Goal: Contribute content

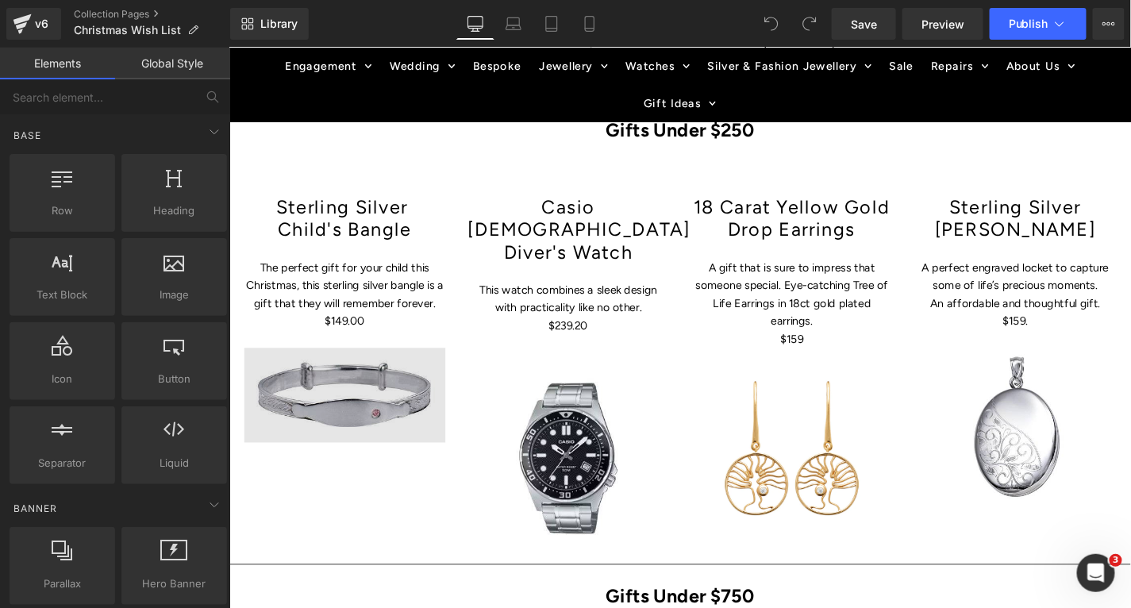
scroll to position [762, 0]
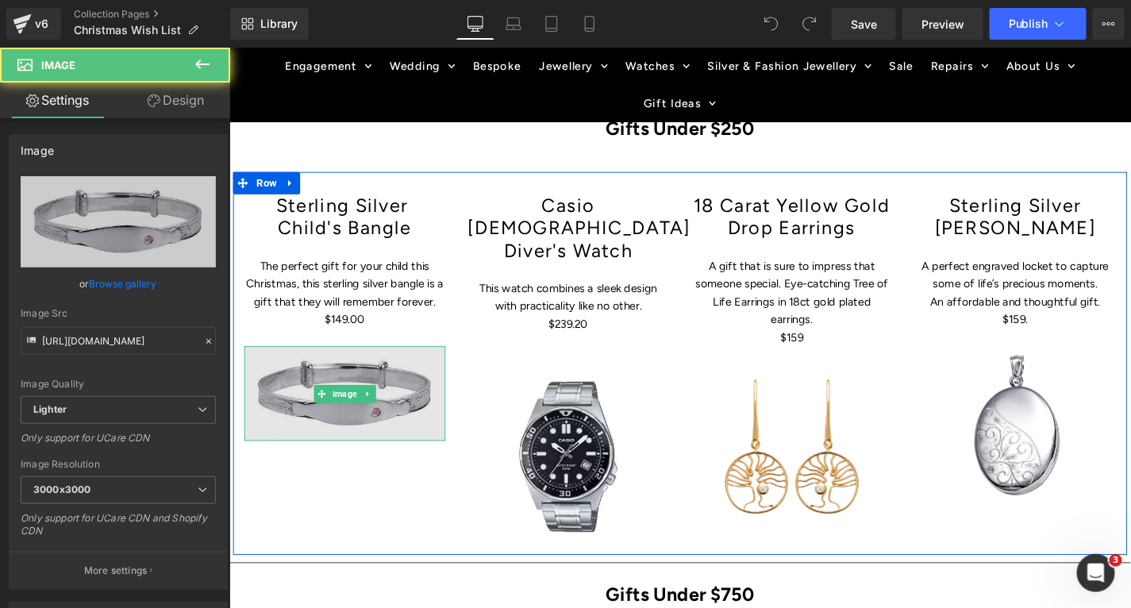
click at [376, 422] on div "Image" at bounding box center [352, 415] width 214 height 101
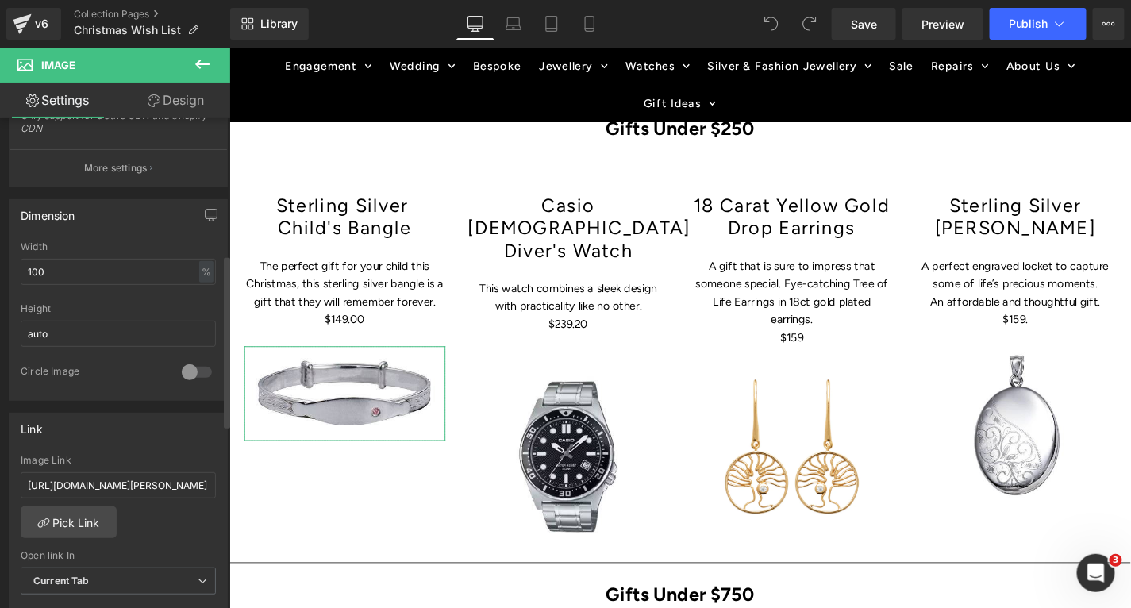
scroll to position [411, 0]
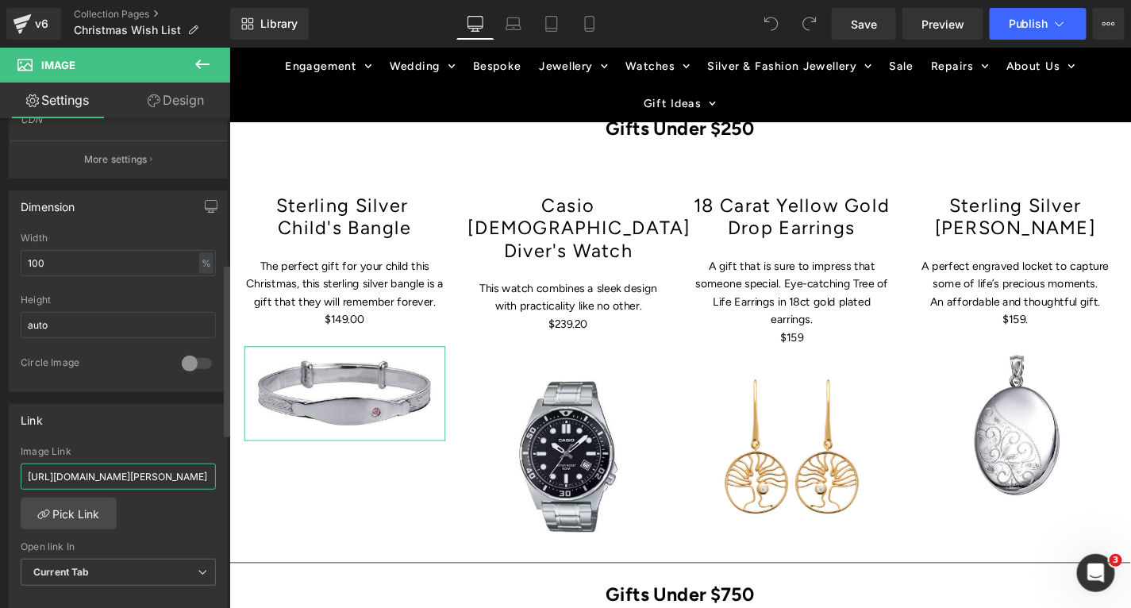
click at [110, 473] on input "[URL][DOMAIN_NAME][PERSON_NAME]" at bounding box center [118, 477] width 195 height 26
paste input "[URL][DOMAIN_NAME]"
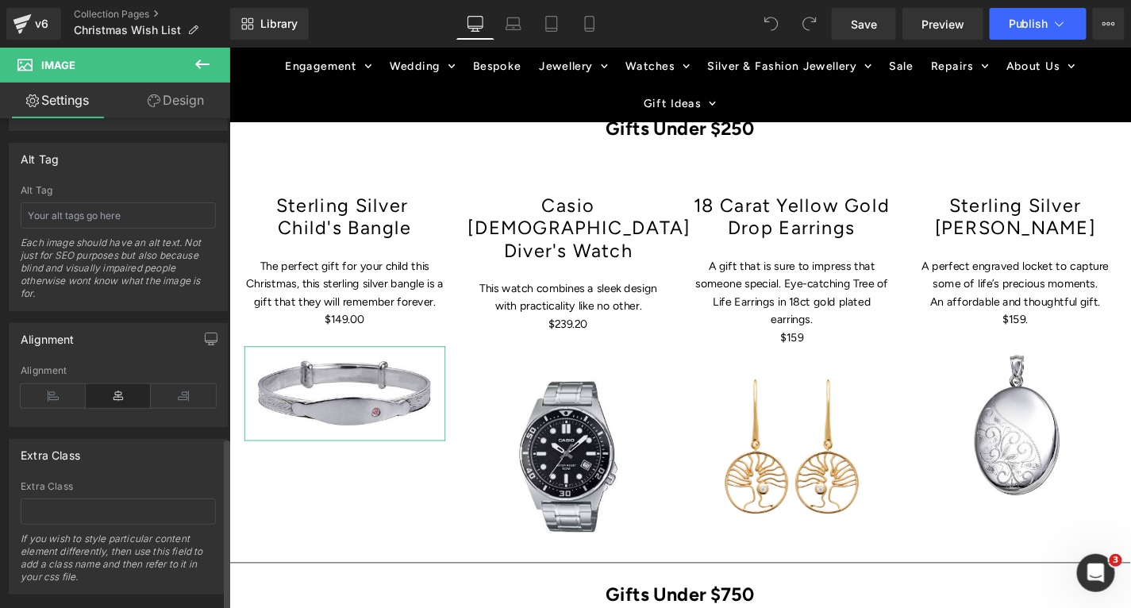
scroll to position [908, 0]
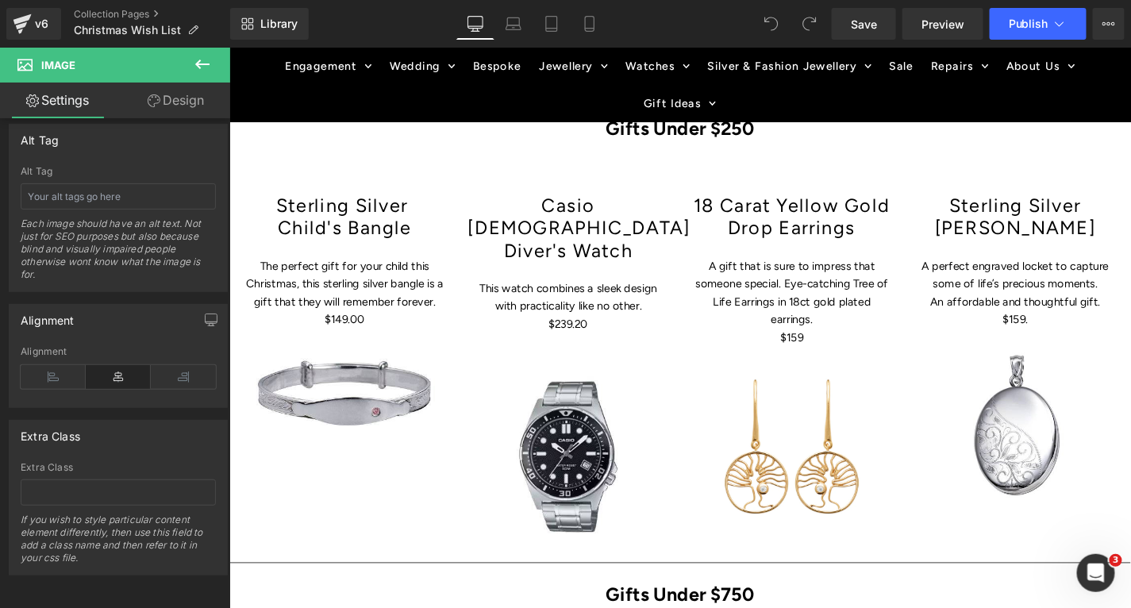
type input "[URL][DOMAIN_NAME]"
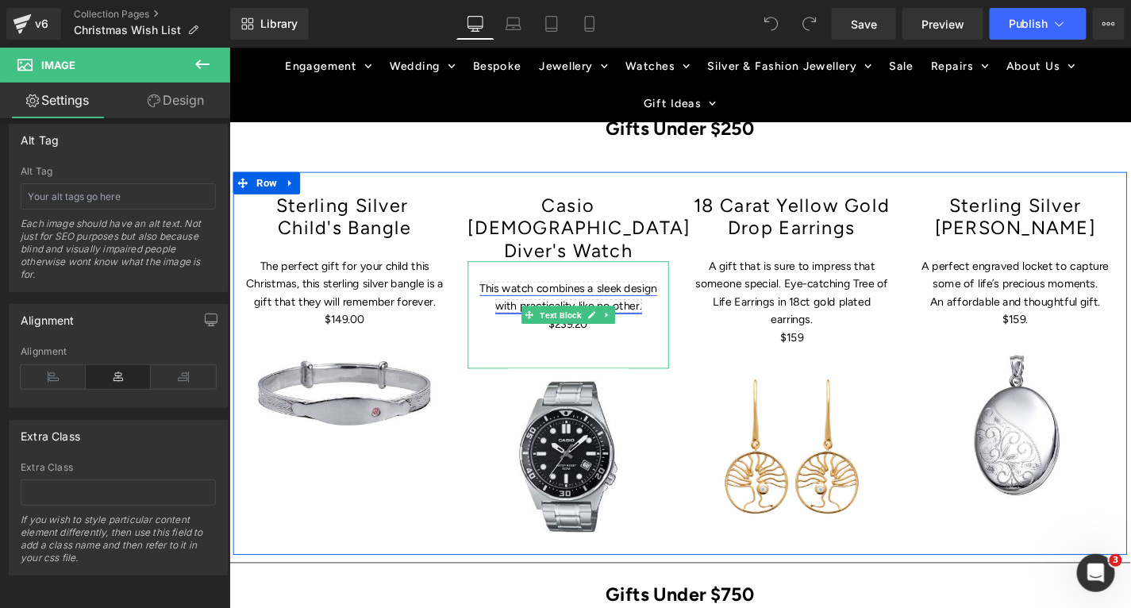
click at [558, 296] on link "This watch combines a sleek design with practicality like no other." at bounding box center [589, 312] width 189 height 33
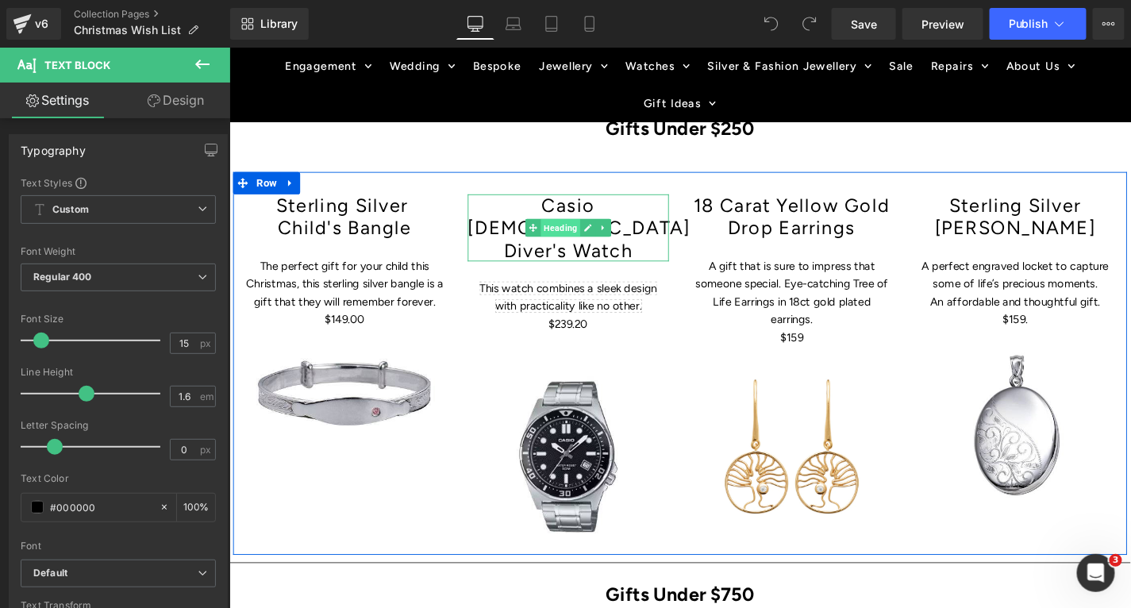
click at [587, 229] on span "Heading" at bounding box center [581, 238] width 42 height 19
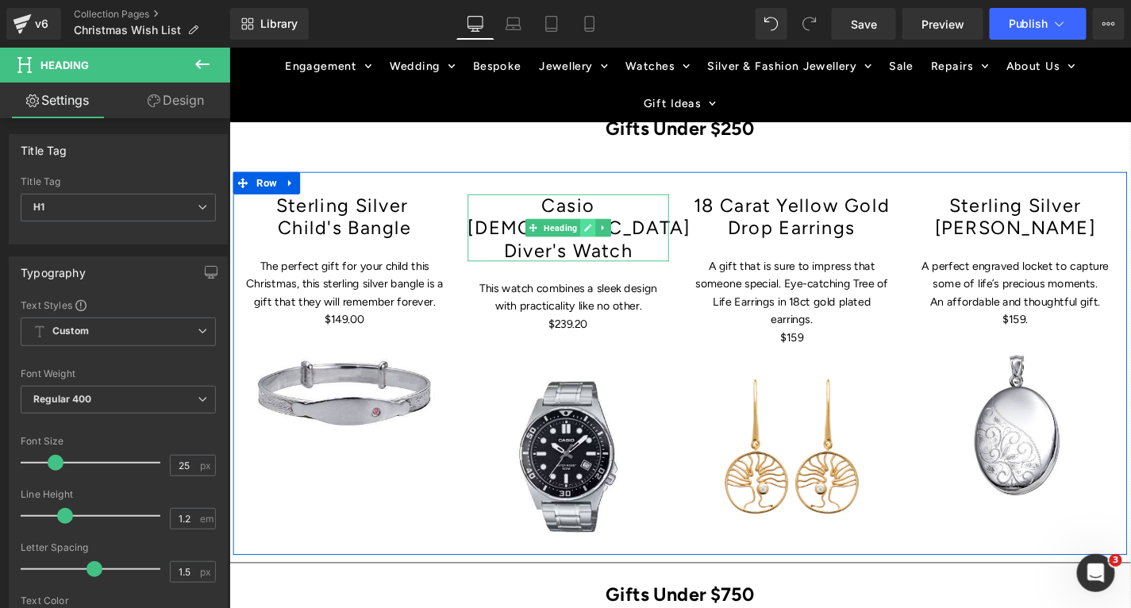
click at [609, 234] on icon at bounding box center [611, 239] width 9 height 10
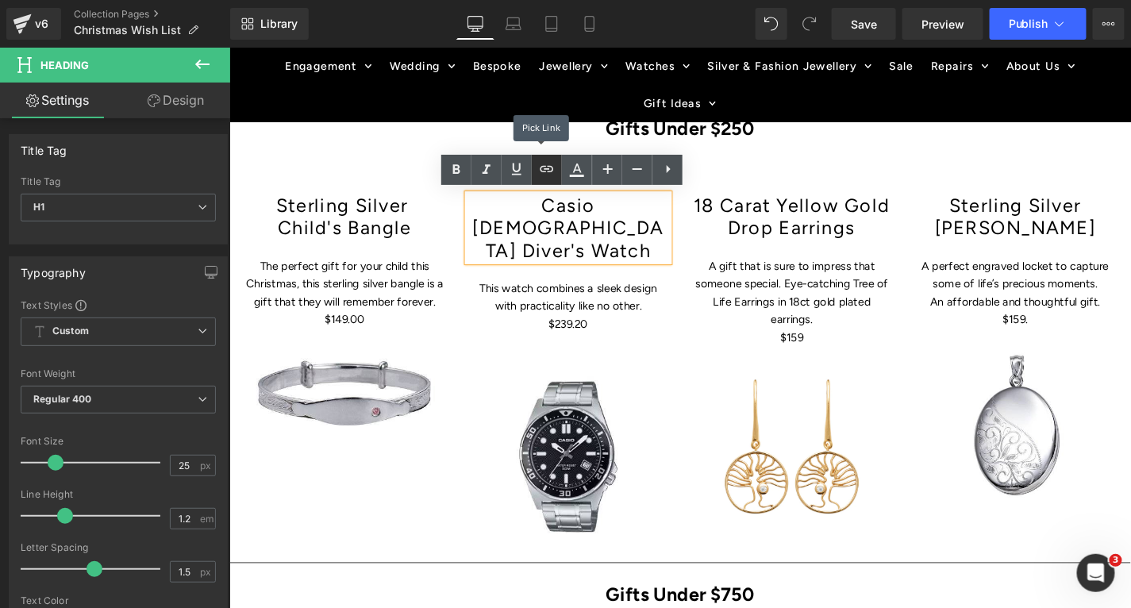
click at [548, 166] on icon at bounding box center [547, 169] width 13 height 6
click at [545, 170] on icon at bounding box center [546, 169] width 19 height 19
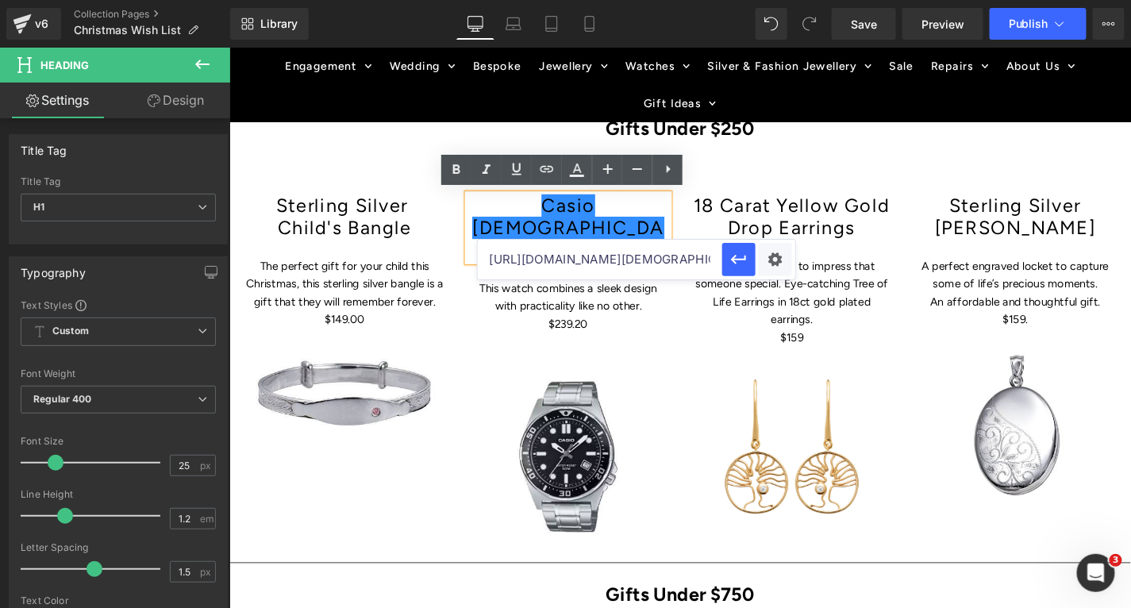
click at [657, 259] on input "[URL][DOMAIN_NAME][DEMOGRAPHIC_DATA]" at bounding box center [600, 260] width 245 height 40
click at [626, 268] on input "[URL][DOMAIN_NAME][DEMOGRAPHIC_DATA]" at bounding box center [600, 260] width 245 height 40
paste input "[URL][DOMAIN_NAME][DEMOGRAPHIC_DATA]"
type input "[URL][DOMAIN_NAME][DEMOGRAPHIC_DATA]"
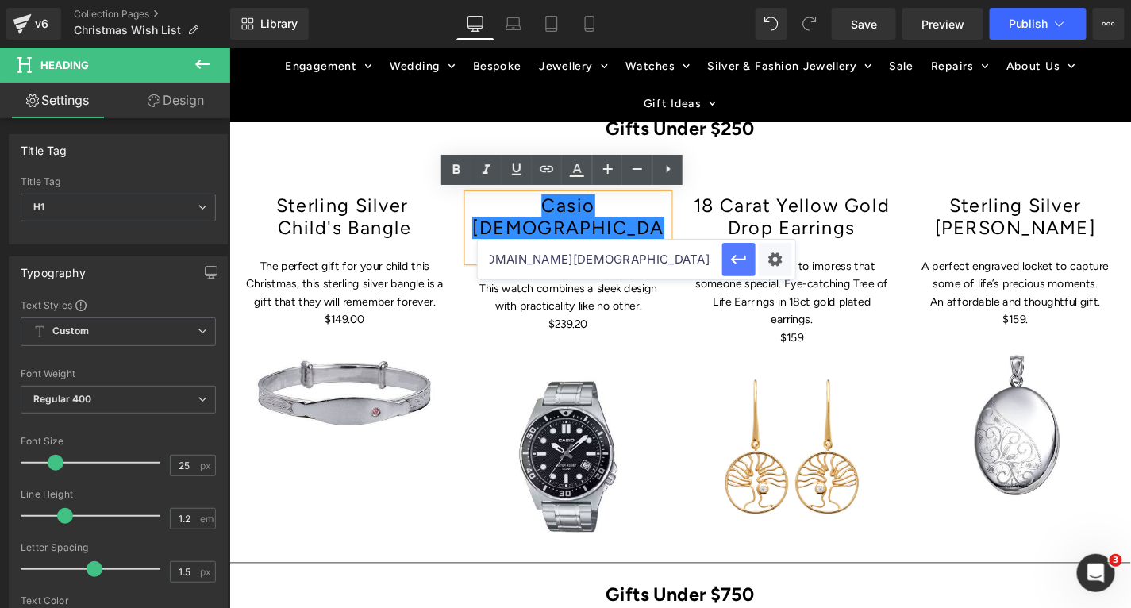
scroll to position [0, 0]
click at [738, 255] on icon "button" at bounding box center [739, 259] width 19 height 19
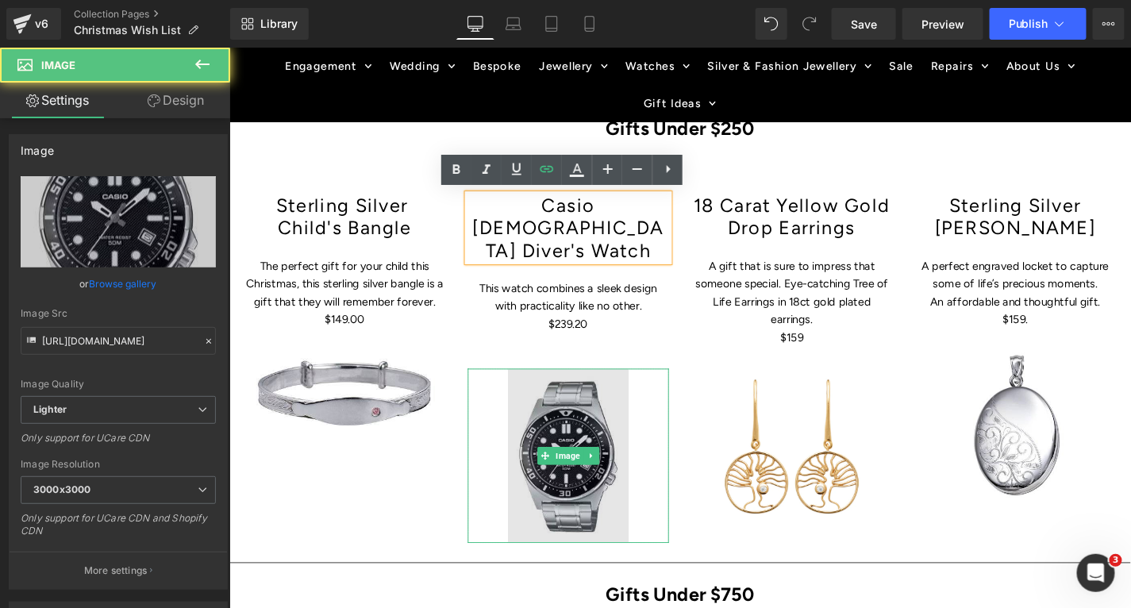
click at [594, 429] on img at bounding box center [590, 482] width 129 height 186
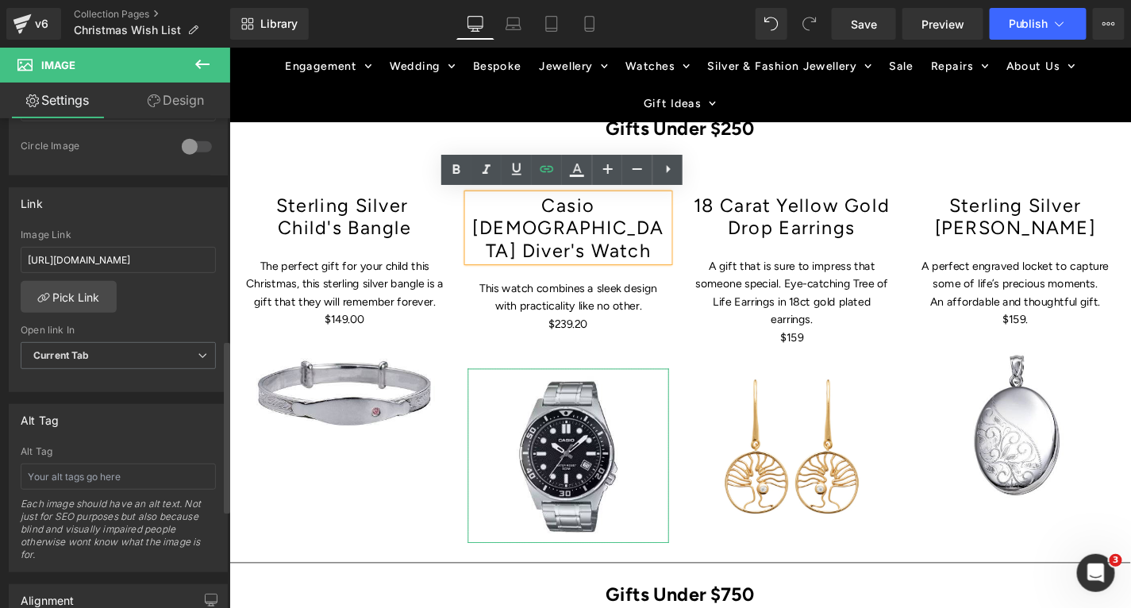
scroll to position [629, 0]
click at [128, 256] on input "[URL][DOMAIN_NAME]" at bounding box center [118, 259] width 195 height 26
paste input "[URL][DOMAIN_NAME][DEMOGRAPHIC_DATA]"
type input "[URL][DOMAIN_NAME][DEMOGRAPHIC_DATA]"
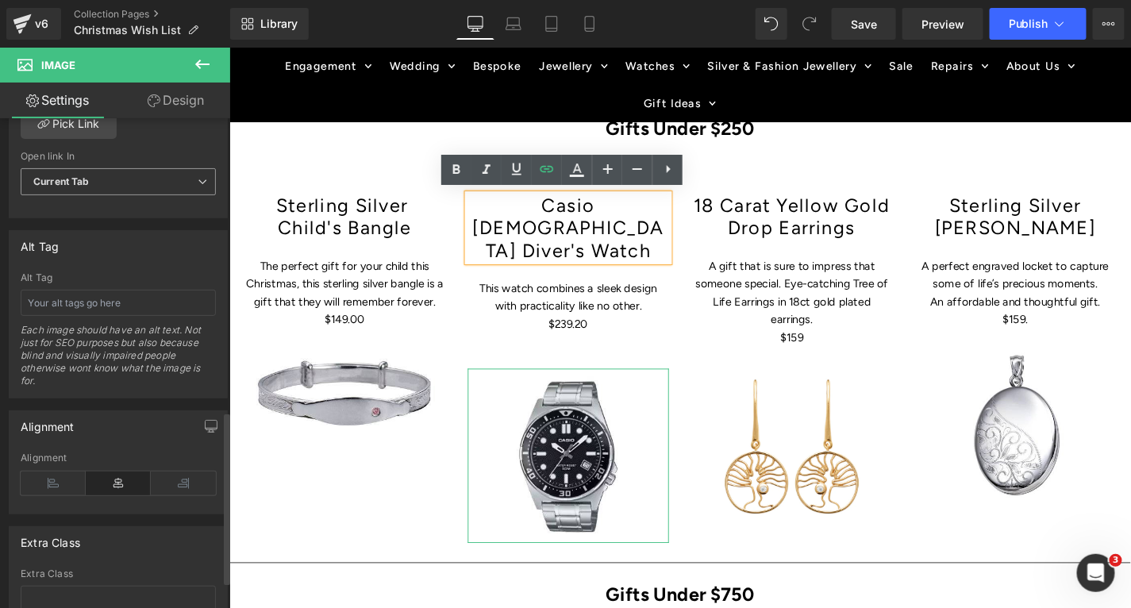
scroll to position [840, 0]
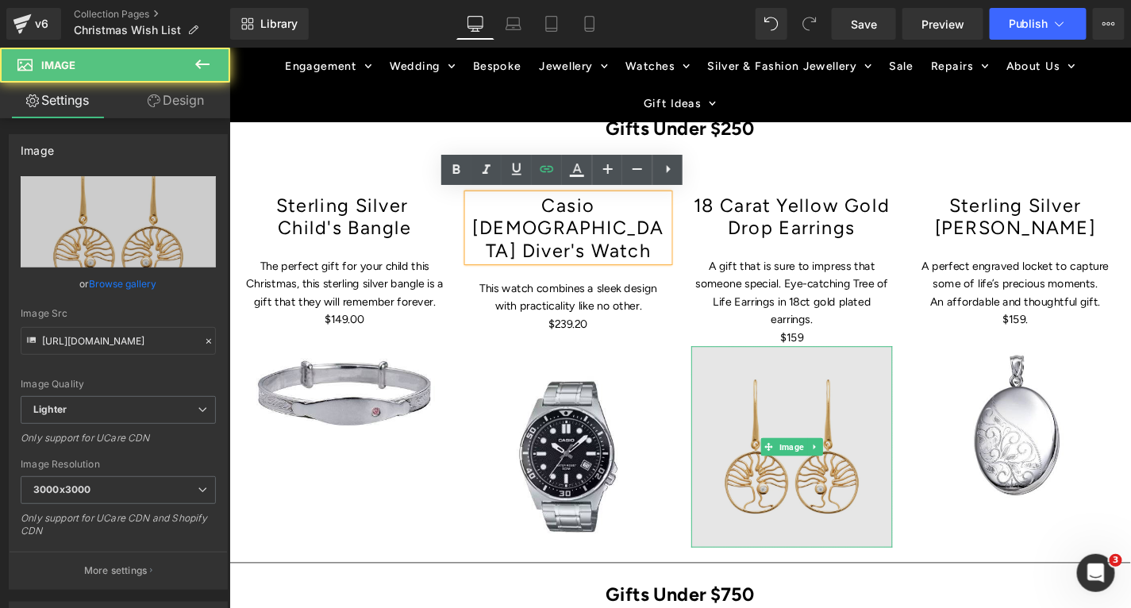
click at [791, 499] on img at bounding box center [828, 472] width 214 height 214
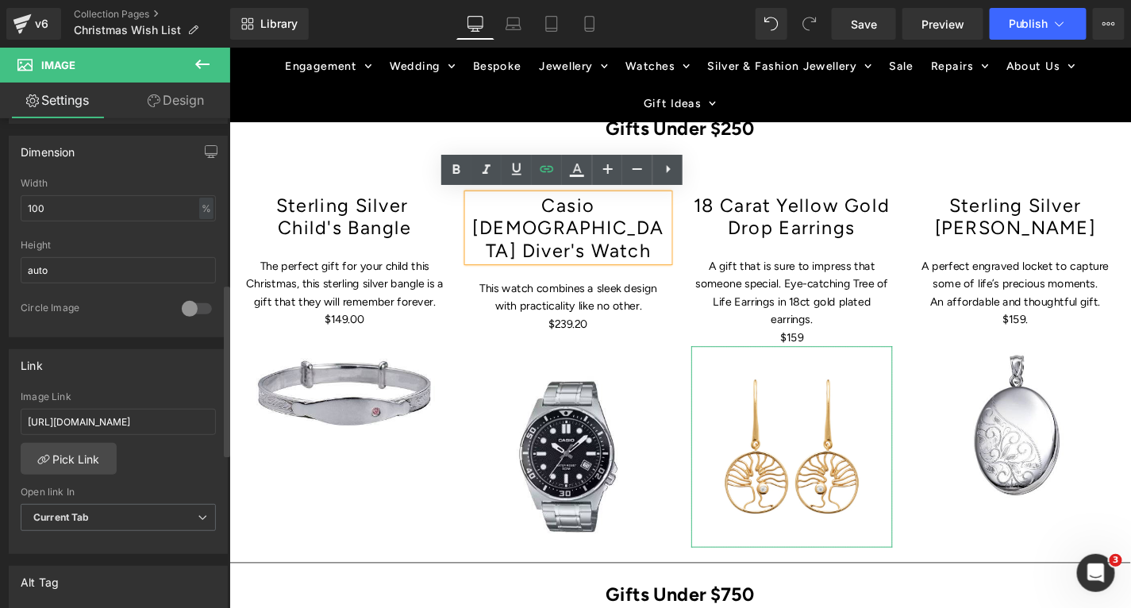
scroll to position [469, 0]
click at [136, 416] on input "[URL][DOMAIN_NAME]" at bounding box center [118, 419] width 195 height 26
paste input "[URL][DOMAIN_NAME]"
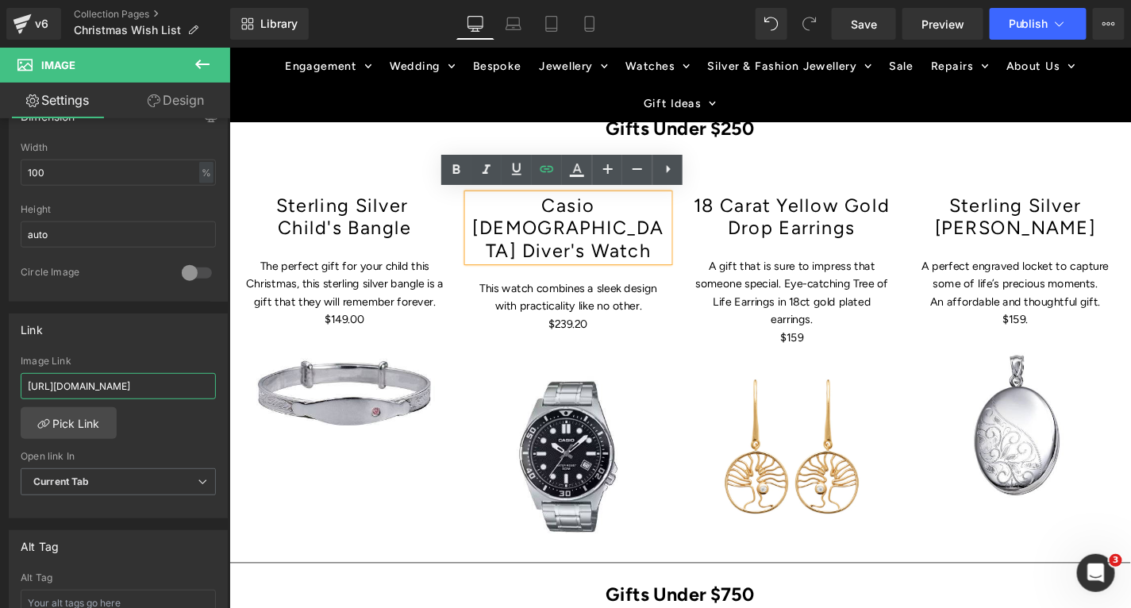
type input "[URL][DOMAIN_NAME]"
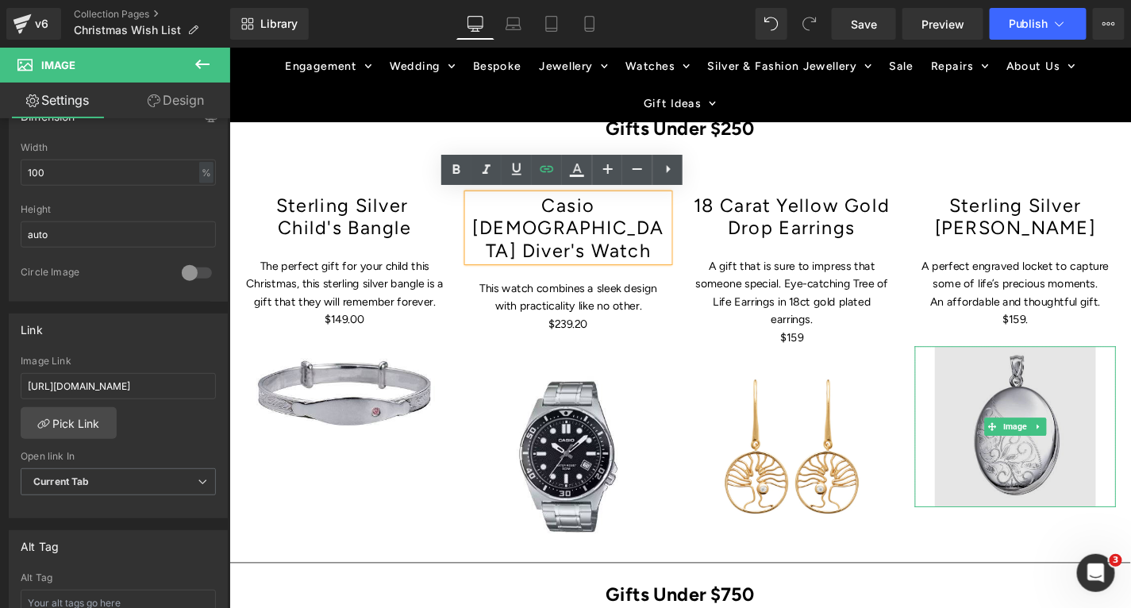
click at [1069, 458] on img at bounding box center [1065, 450] width 171 height 171
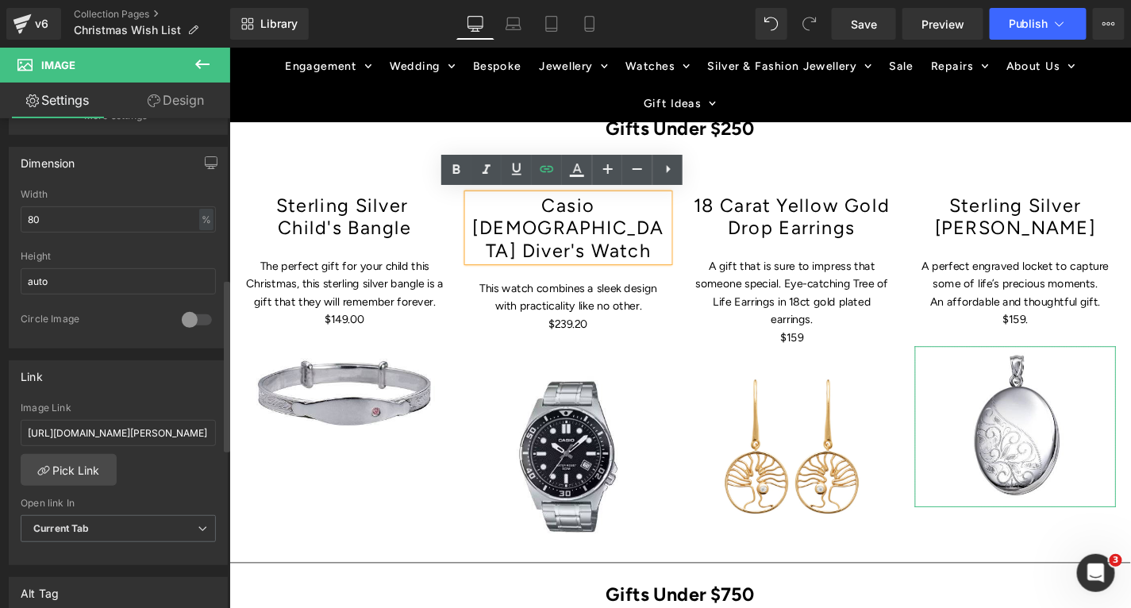
scroll to position [460, 0]
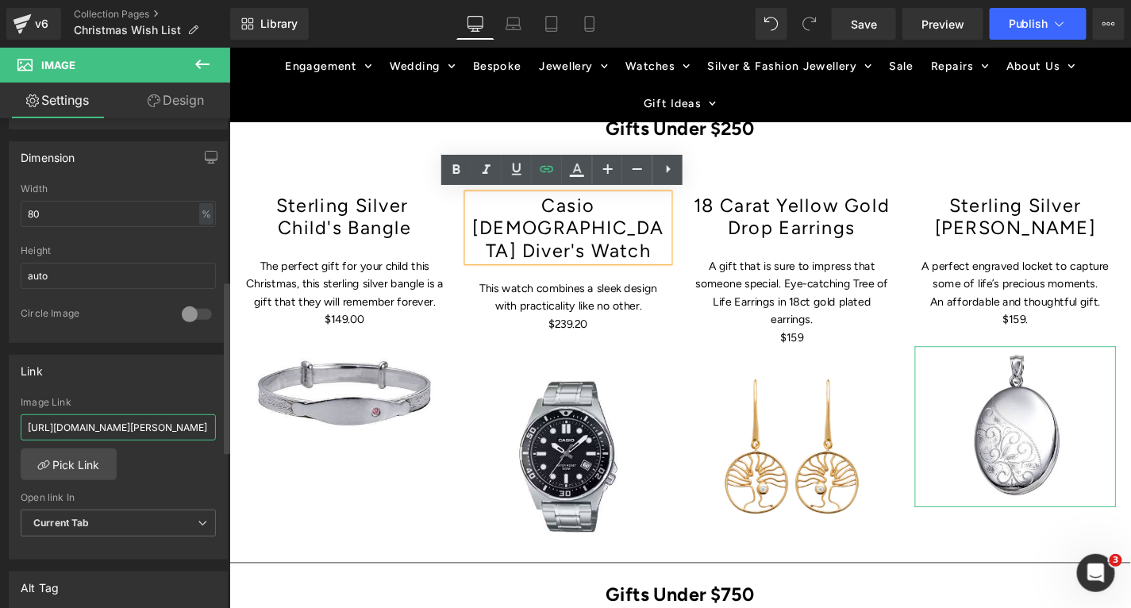
click at [117, 429] on input "[URL][DOMAIN_NAME][PERSON_NAME]" at bounding box center [118, 427] width 195 height 26
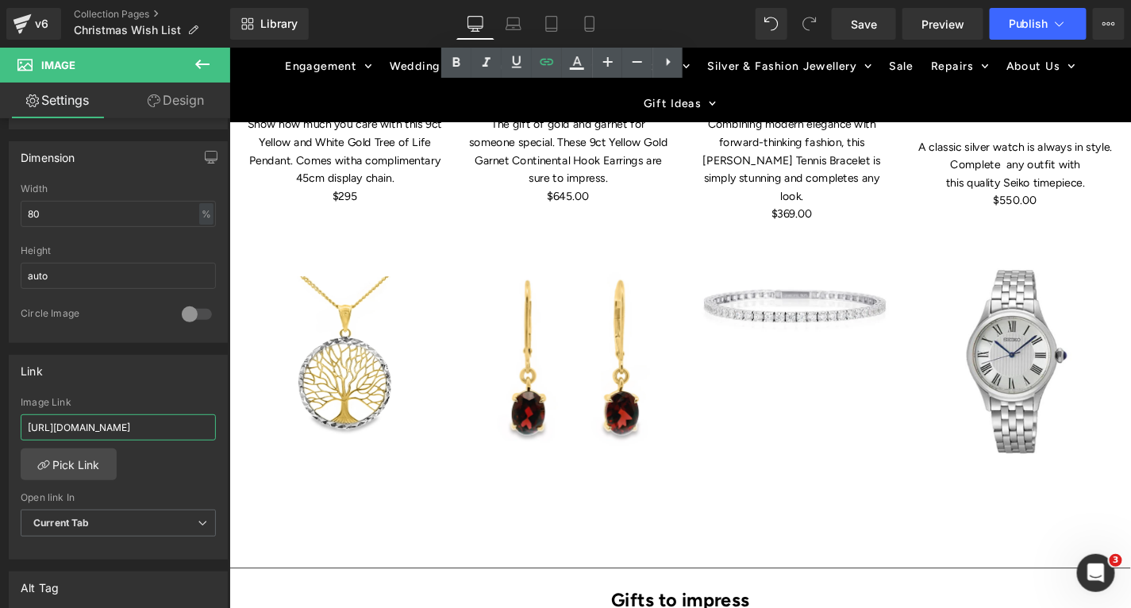
scroll to position [1408, 0]
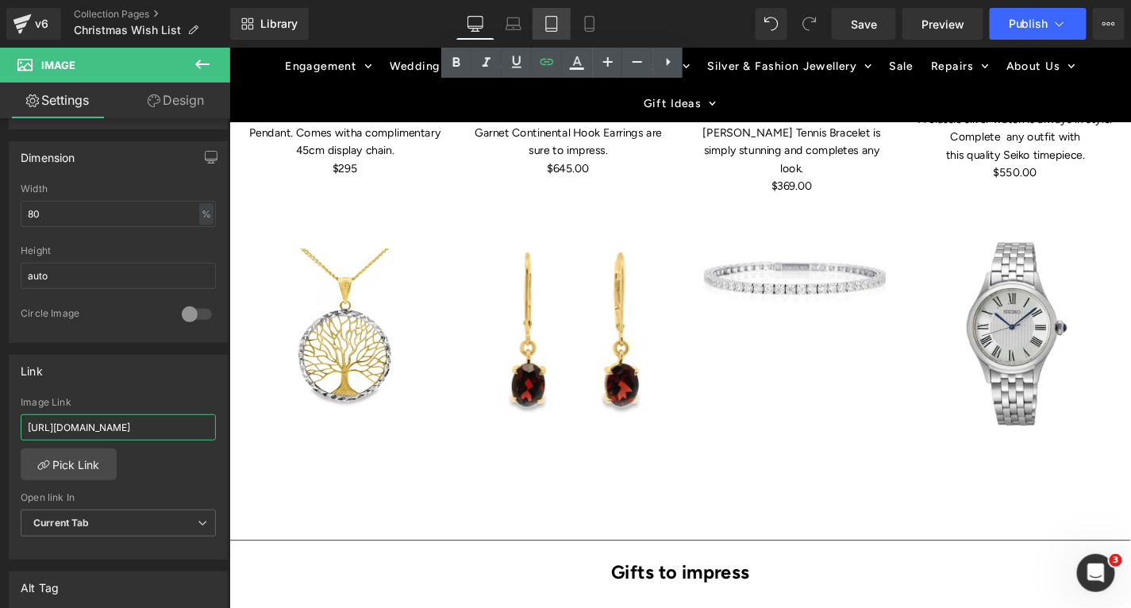
type input "[URL][DOMAIN_NAME]"
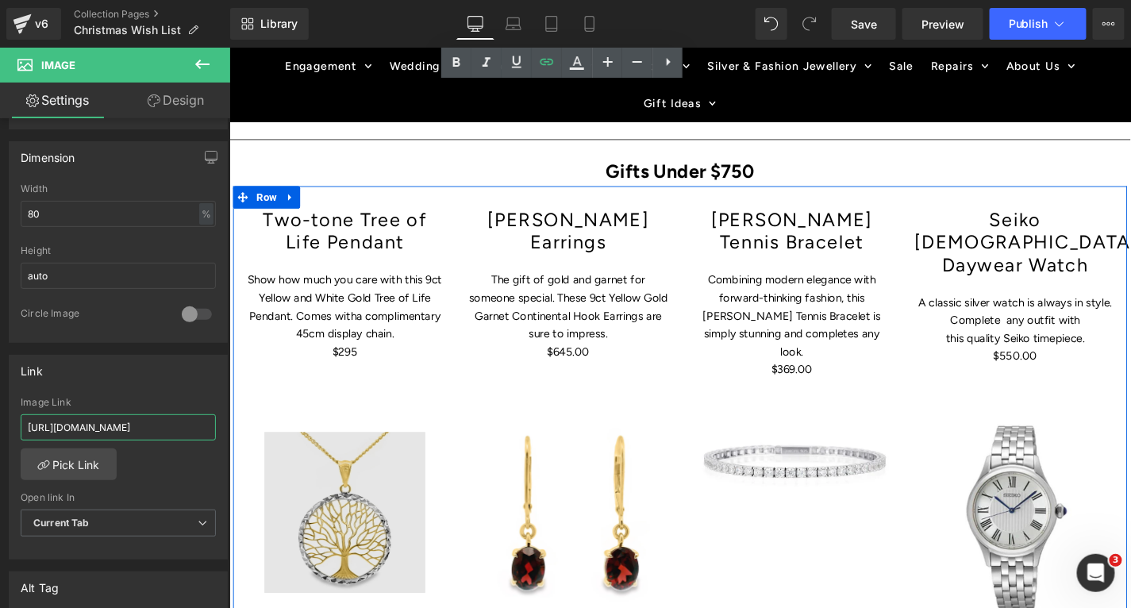
scroll to position [1181, 0]
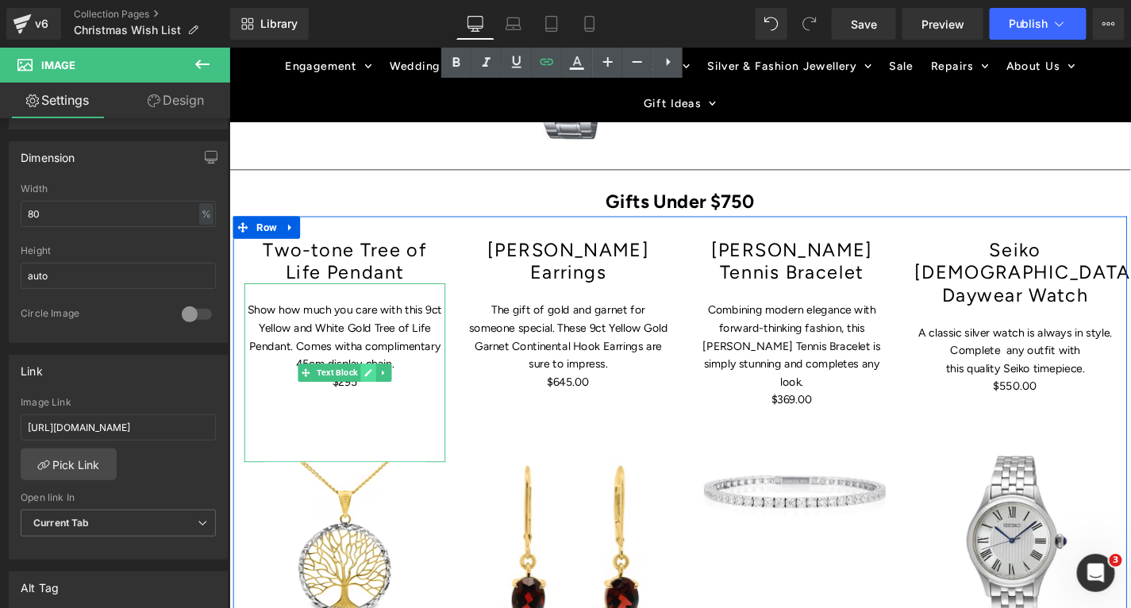
click at [372, 388] on icon at bounding box center [376, 393] width 9 height 10
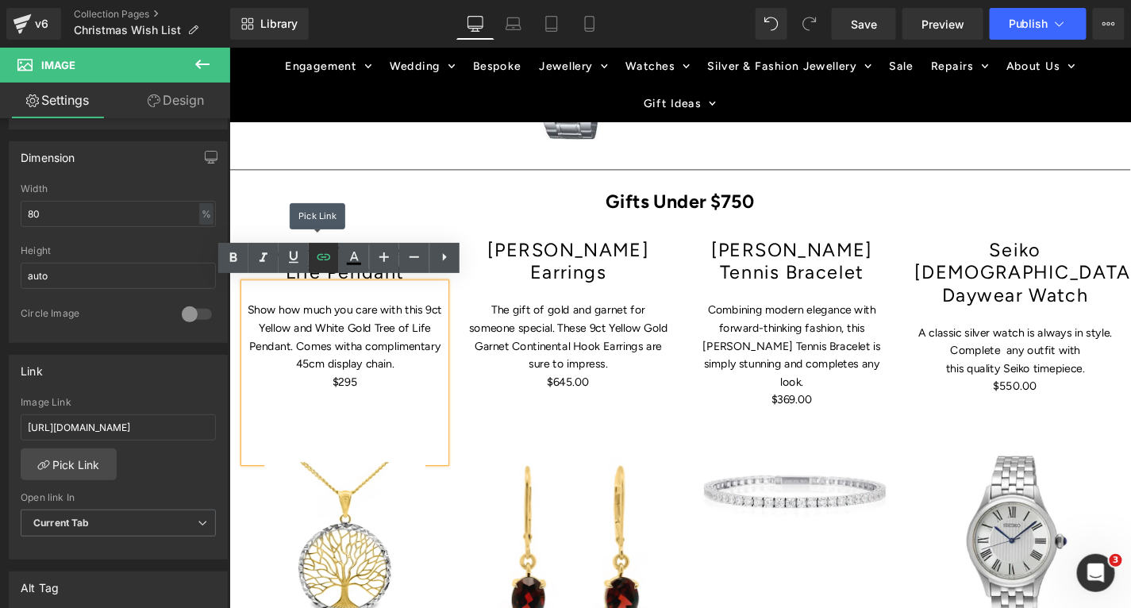
click at [318, 260] on icon at bounding box center [323, 257] width 19 height 19
click at [322, 254] on icon at bounding box center [323, 257] width 13 height 6
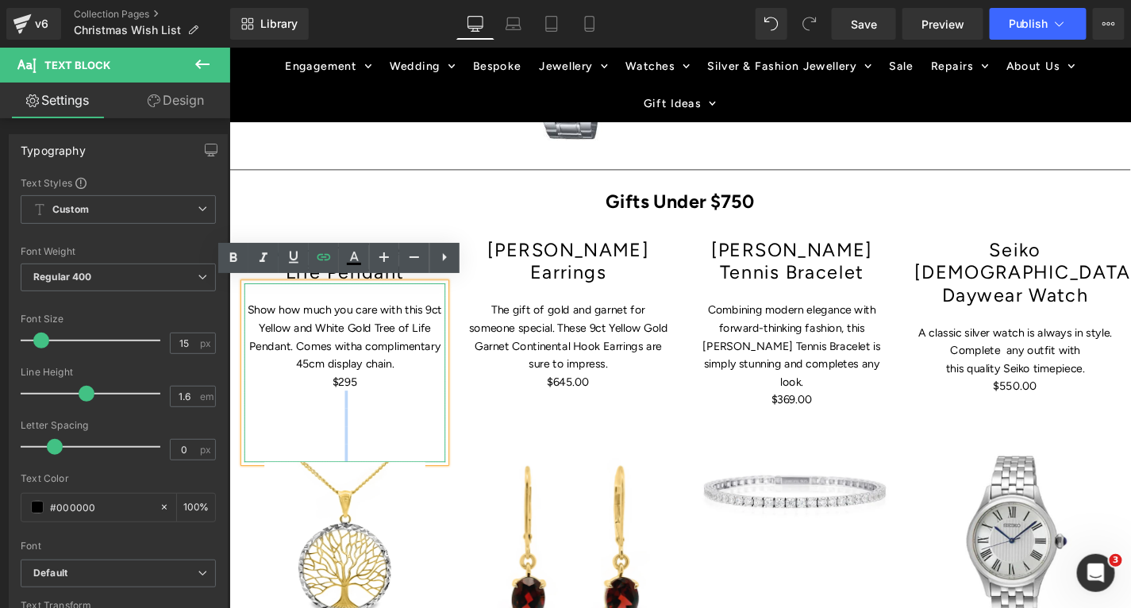
drag, startPoint x: 379, startPoint y: 401, endPoint x: 243, endPoint y: 313, distance: 161.8
click at [245, 313] on div "Show how much you care with t his 9ct Yellow and White Gold Tree of Life Pendan…" at bounding box center [352, 393] width 214 height 191
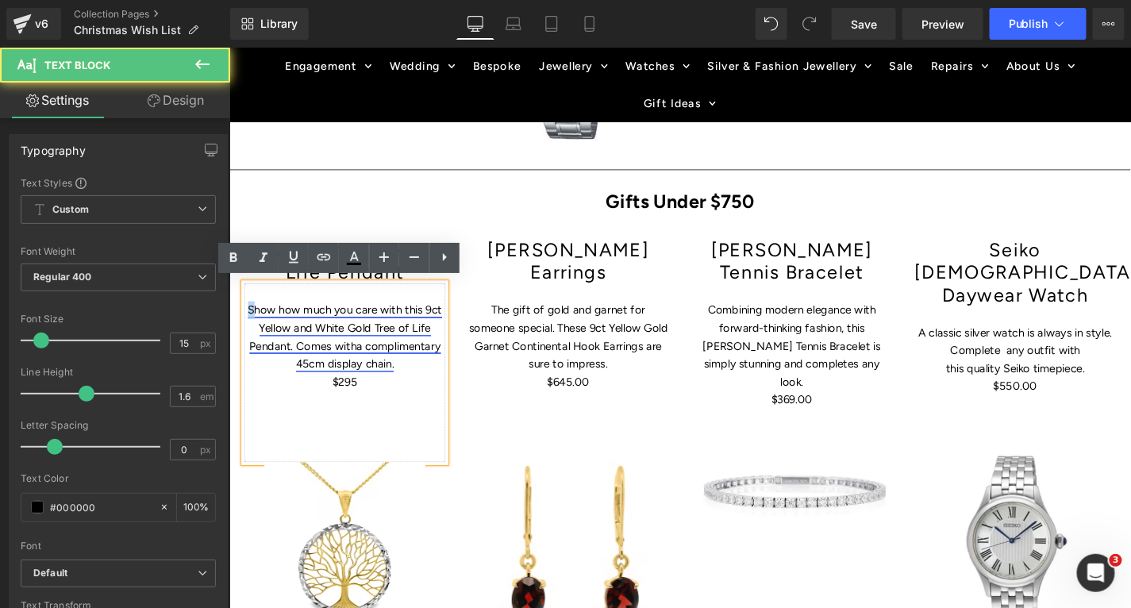
click at [255, 325] on span "Show how much you care with t" at bounding box center [334, 326] width 172 height 14
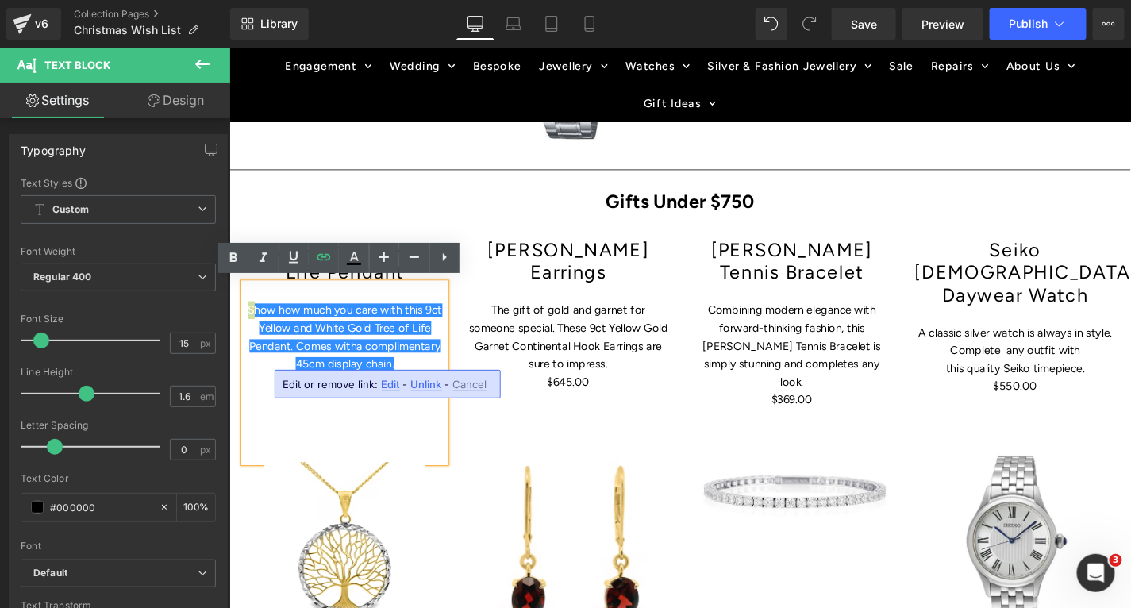
click at [386, 383] on span "Edit" at bounding box center [391, 384] width 18 height 13
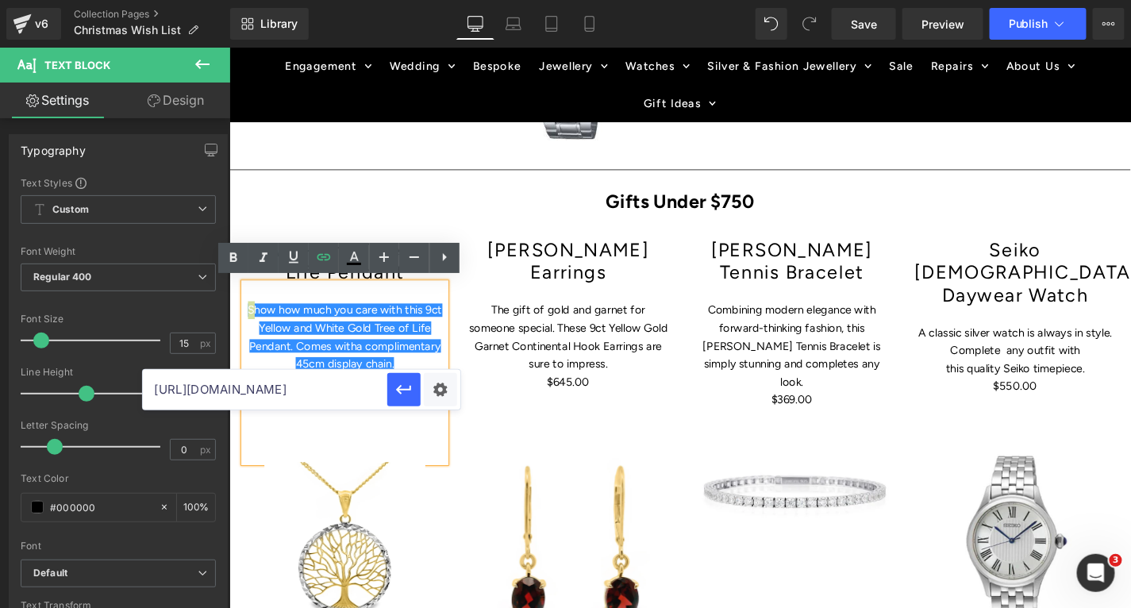
click at [376, 386] on input "[URL][DOMAIN_NAME]" at bounding box center [265, 390] width 245 height 40
type input "h"
paste input "[URL][DOMAIN_NAME]"
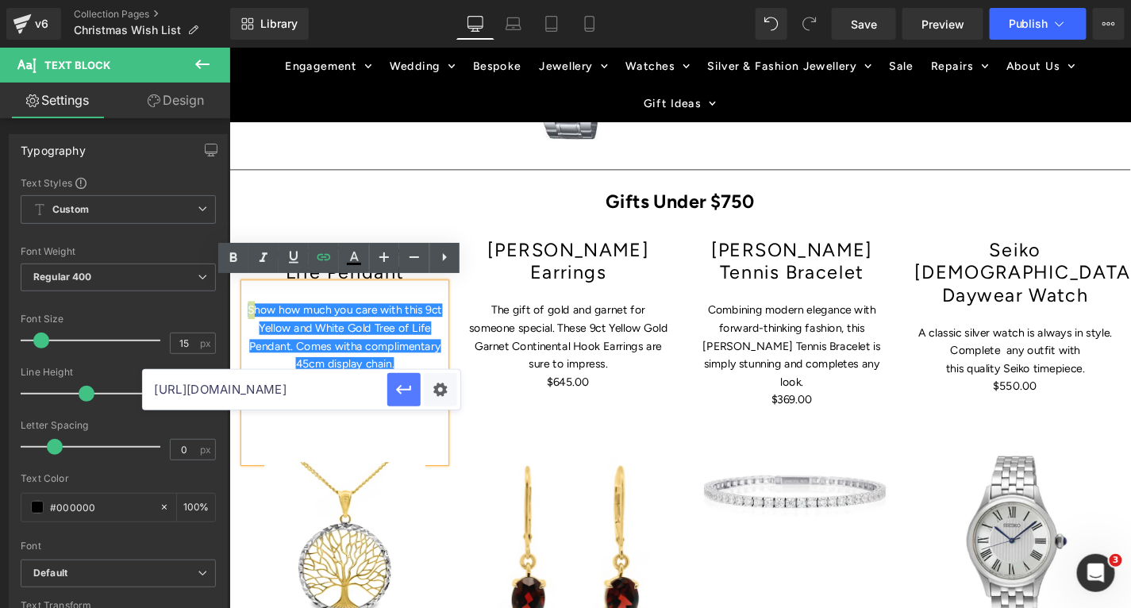
click at [396, 390] on icon "button" at bounding box center [404, 389] width 19 height 19
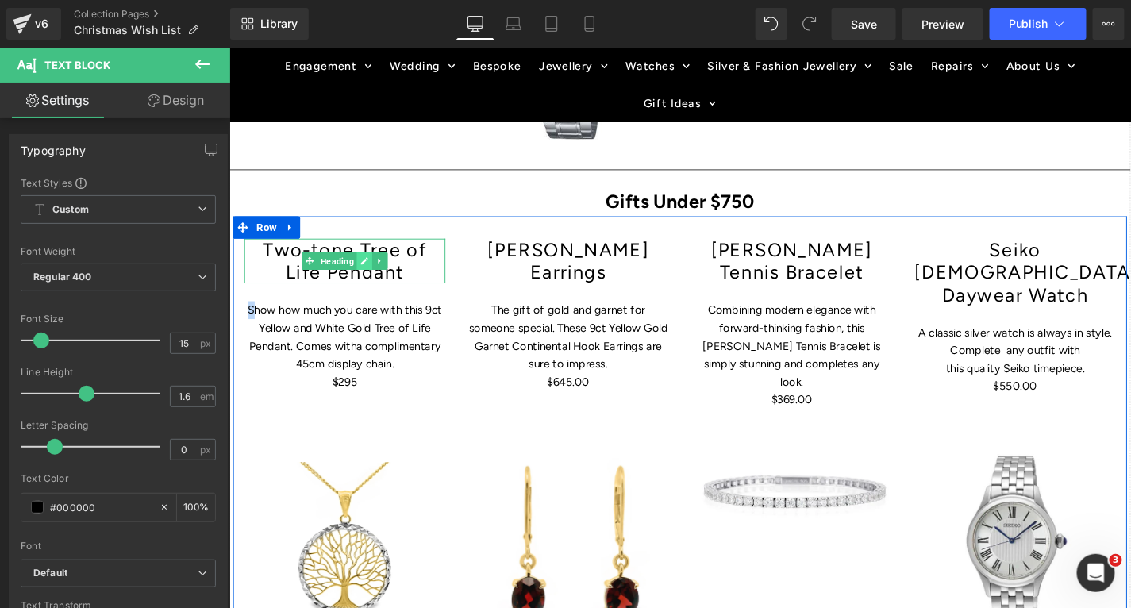
click at [369, 269] on icon at bounding box center [372, 274] width 9 height 10
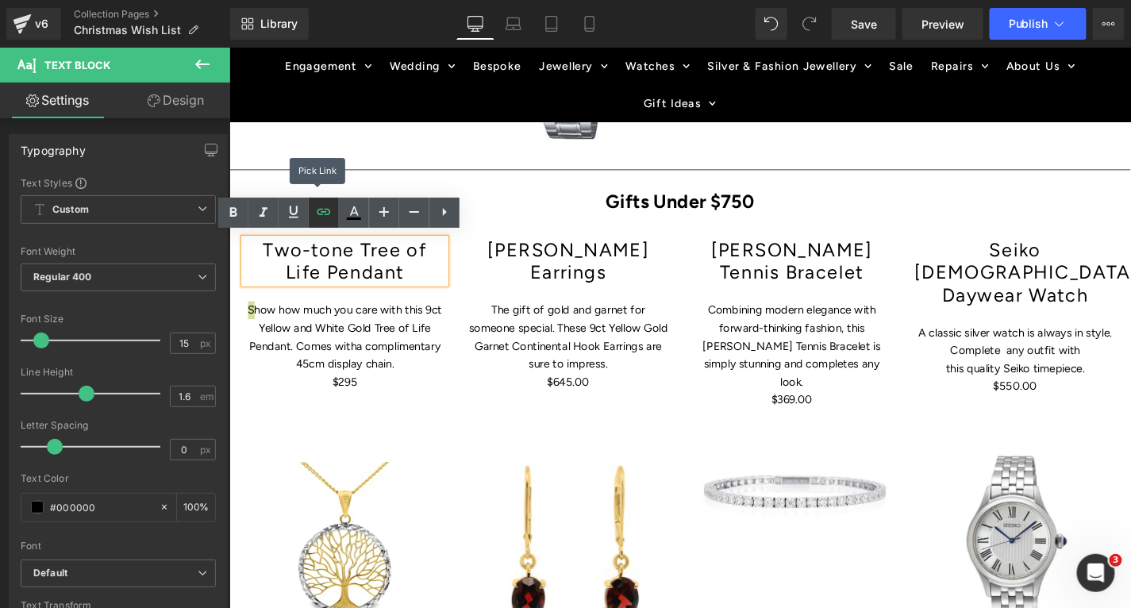
click at [329, 214] on icon at bounding box center [323, 212] width 13 height 6
type input "[URL][DOMAIN_NAME]"
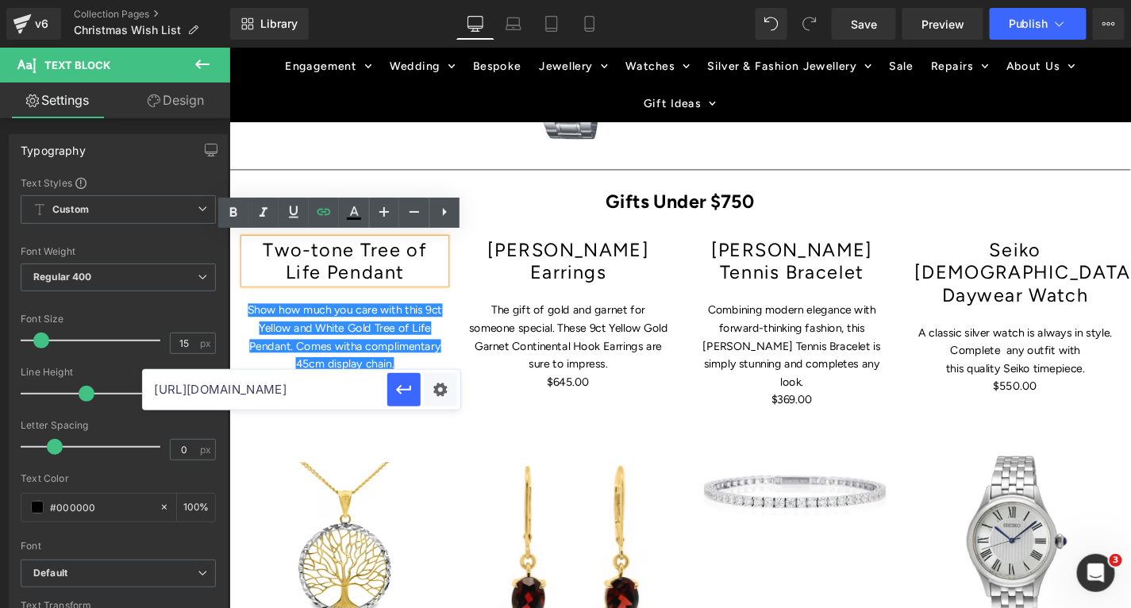
scroll to position [0, 210]
click at [439, 176] on hr at bounding box center [709, 180] width 961 height 9
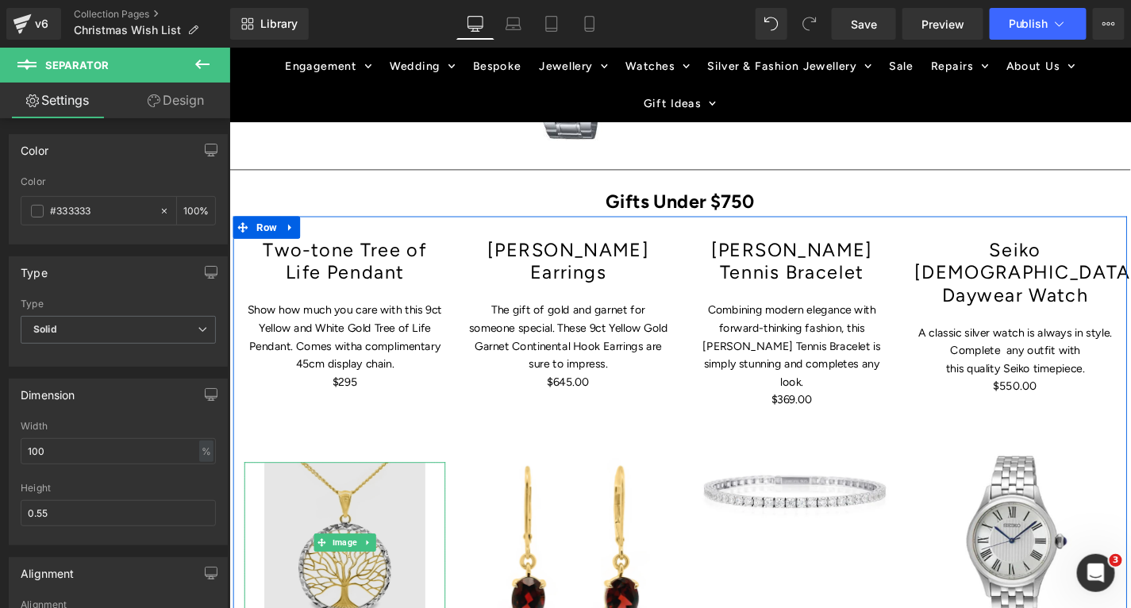
click at [325, 588] on img at bounding box center [351, 573] width 171 height 171
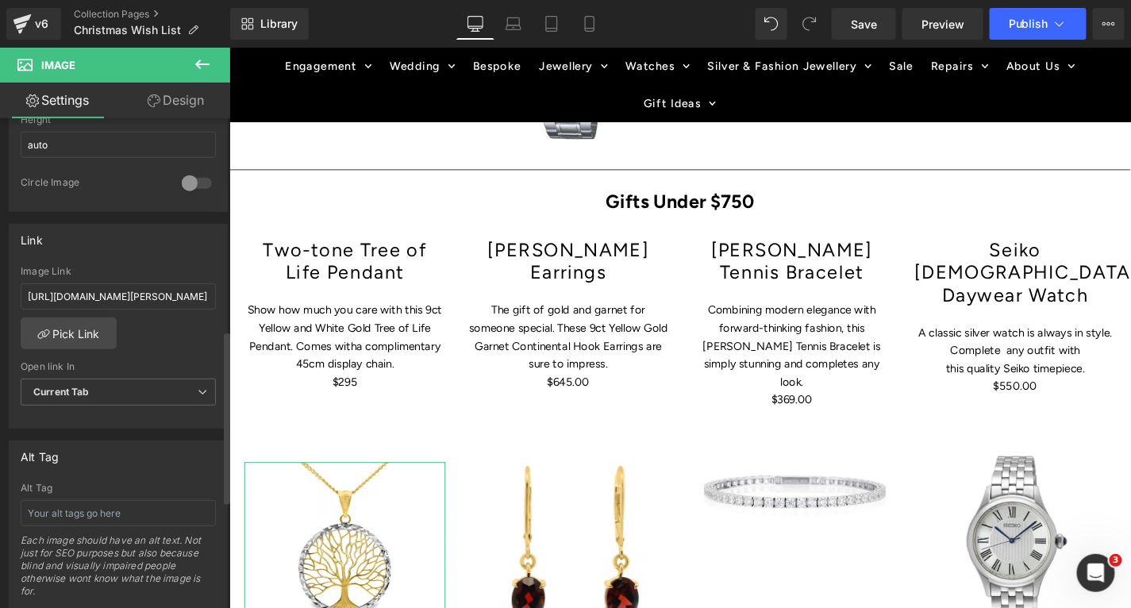
scroll to position [580, 0]
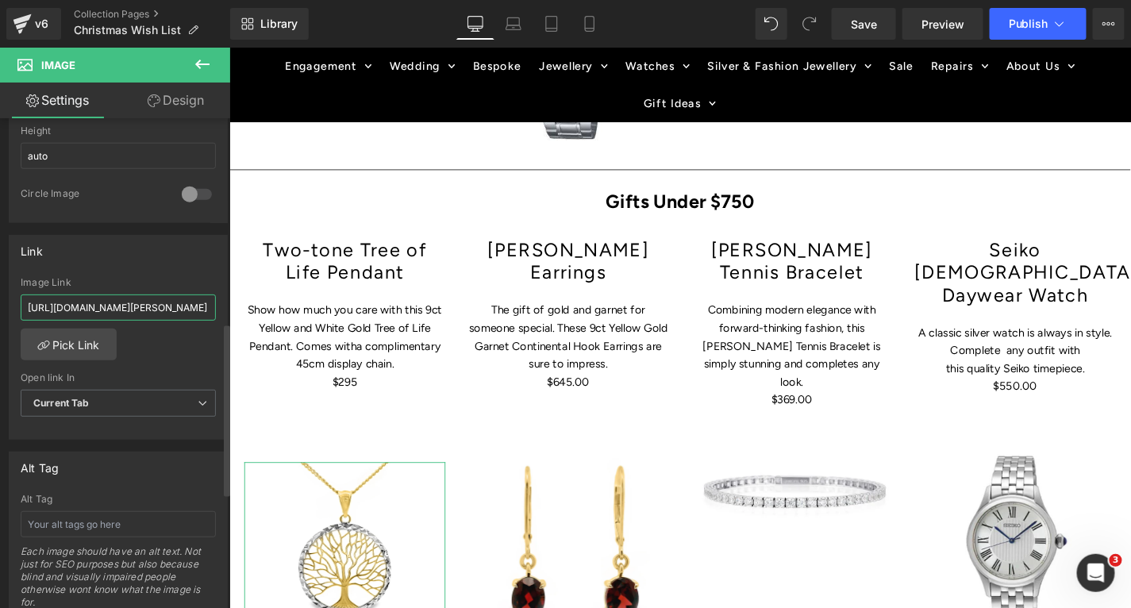
click at [136, 300] on input "[URL][DOMAIN_NAME][PERSON_NAME]" at bounding box center [118, 308] width 195 height 26
paste input "[URL][DOMAIN_NAME]"
type input "[URL][DOMAIN_NAME]"
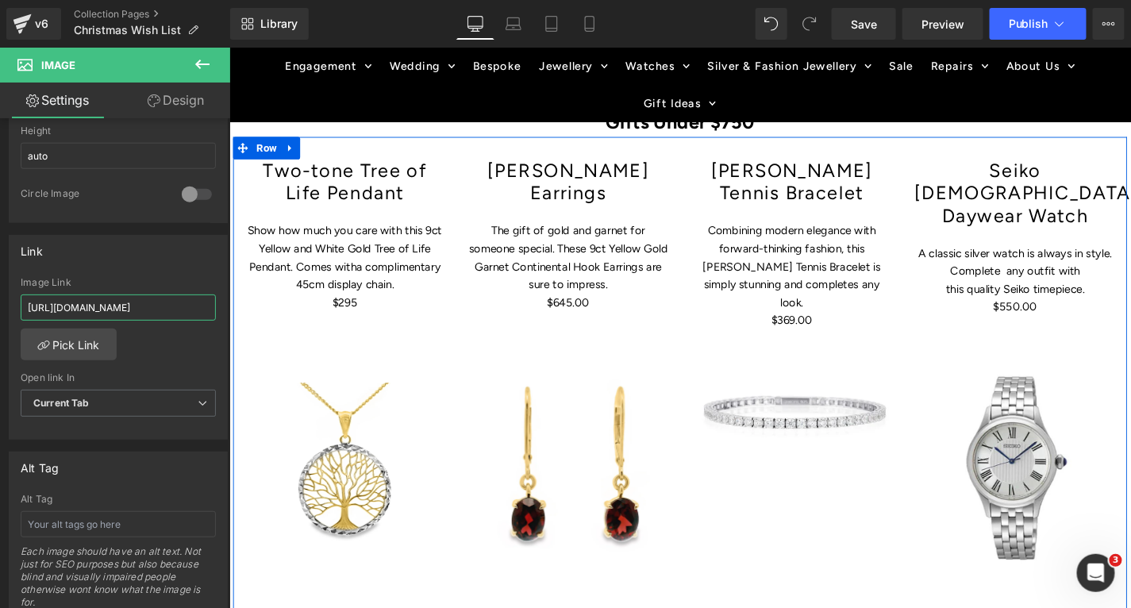
scroll to position [1330, 0]
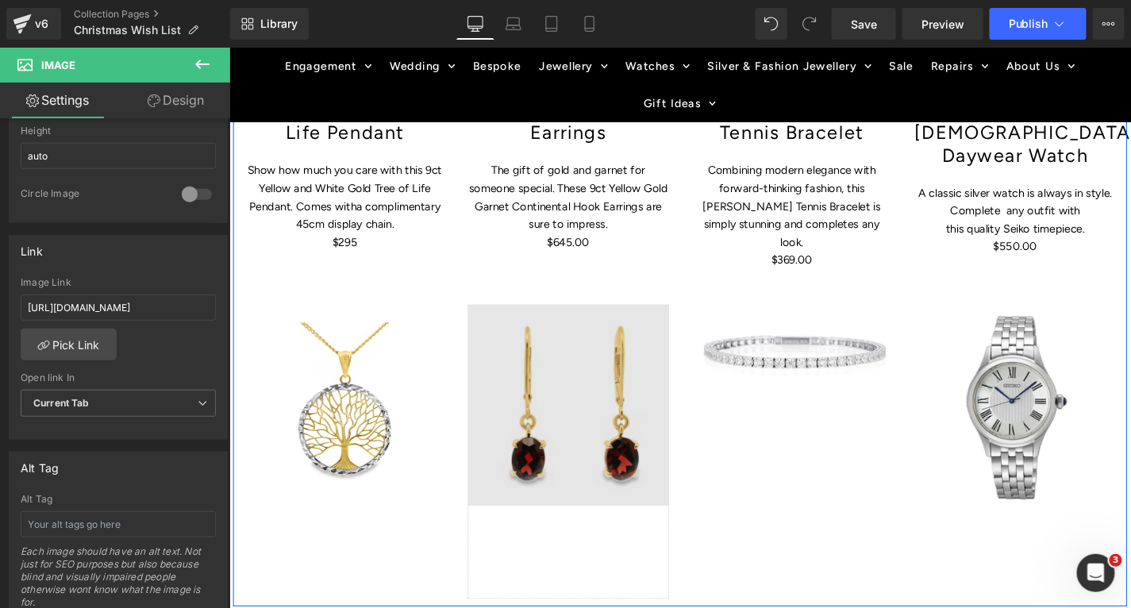
click at [555, 410] on img at bounding box center [590, 478] width 214 height 314
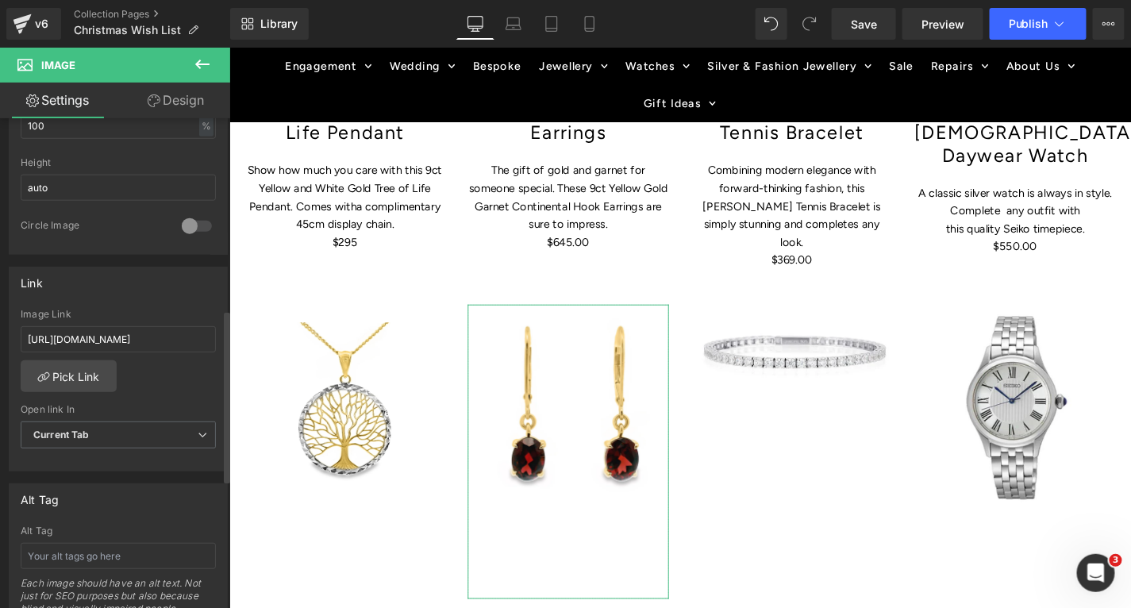
scroll to position [543, 0]
click at [125, 335] on input "[URL][DOMAIN_NAME]" at bounding box center [118, 345] width 195 height 26
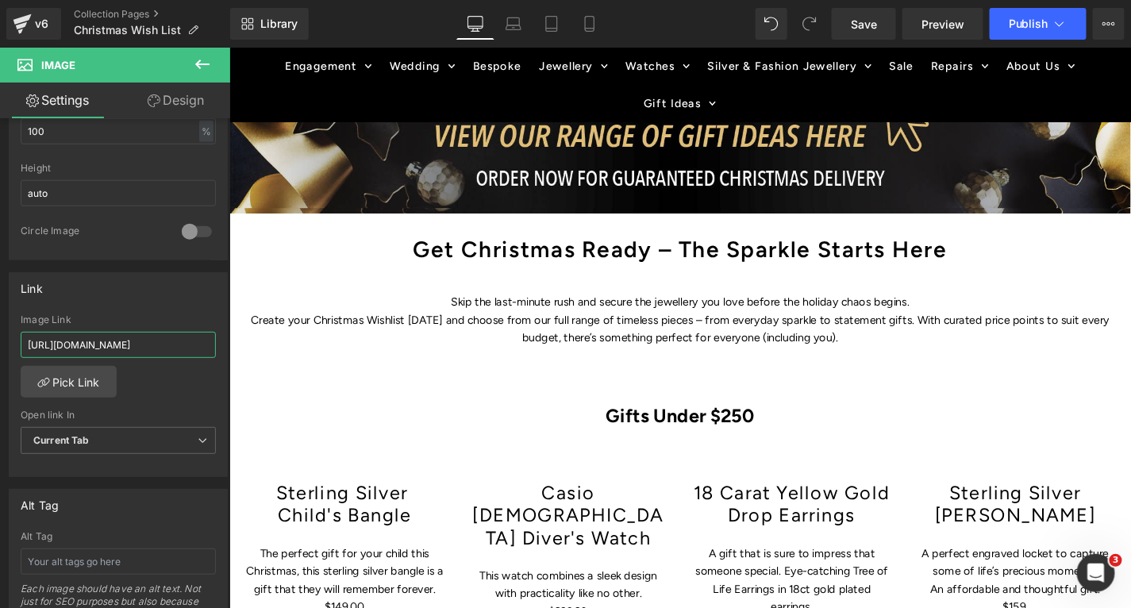
scroll to position [424, 0]
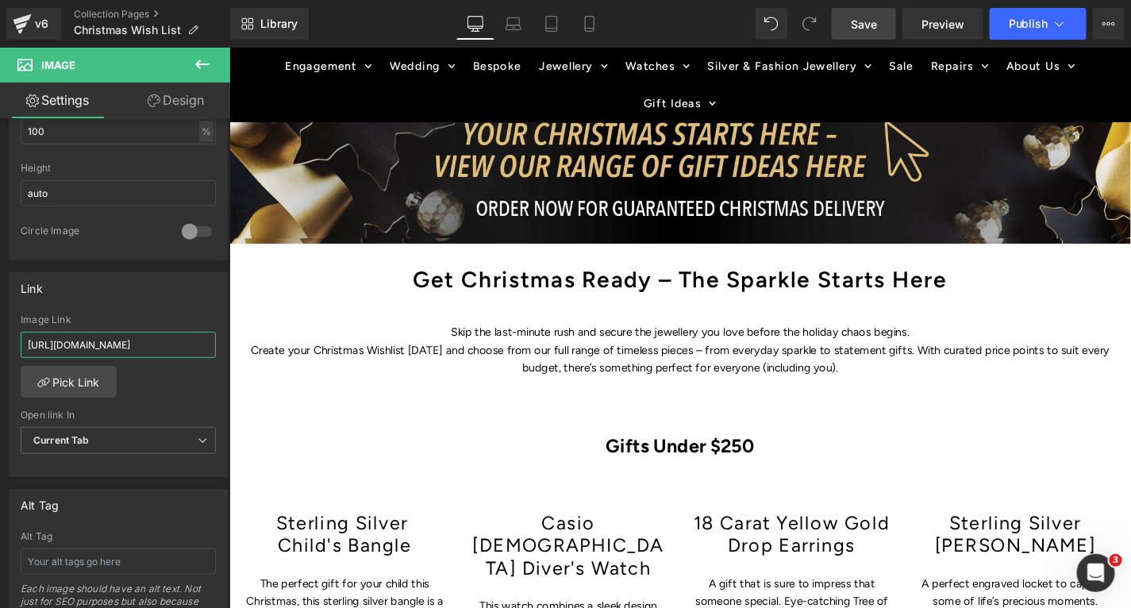
type input "[URL][DOMAIN_NAME]"
click at [873, 21] on span "Save" at bounding box center [864, 24] width 26 height 17
click at [1019, 26] on span "Publish" at bounding box center [1029, 23] width 40 height 13
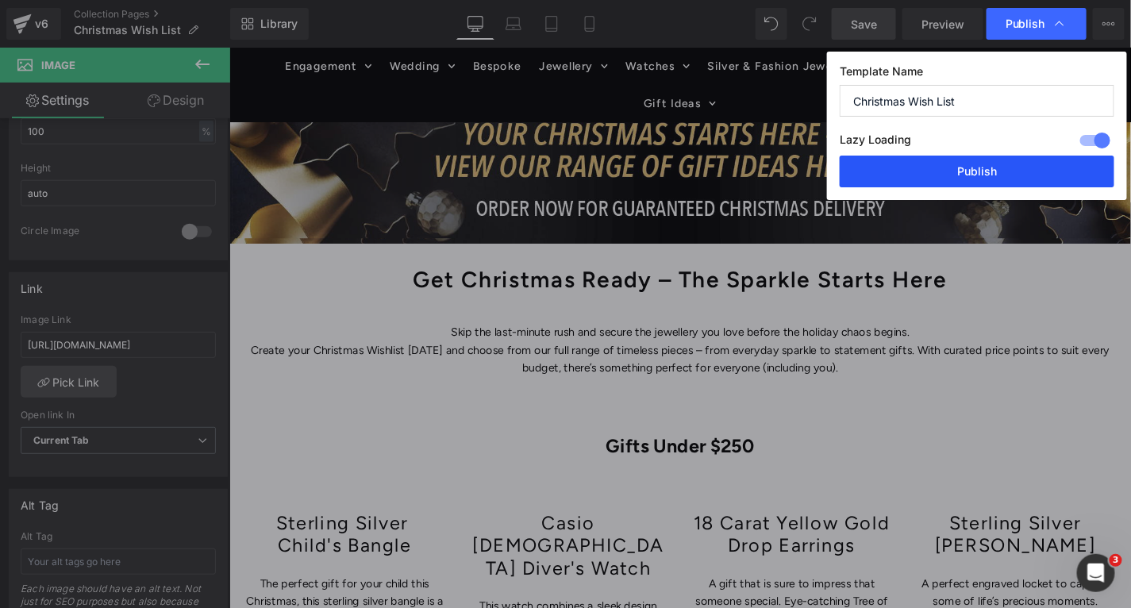
click at [984, 167] on button "Publish" at bounding box center [977, 172] width 275 height 32
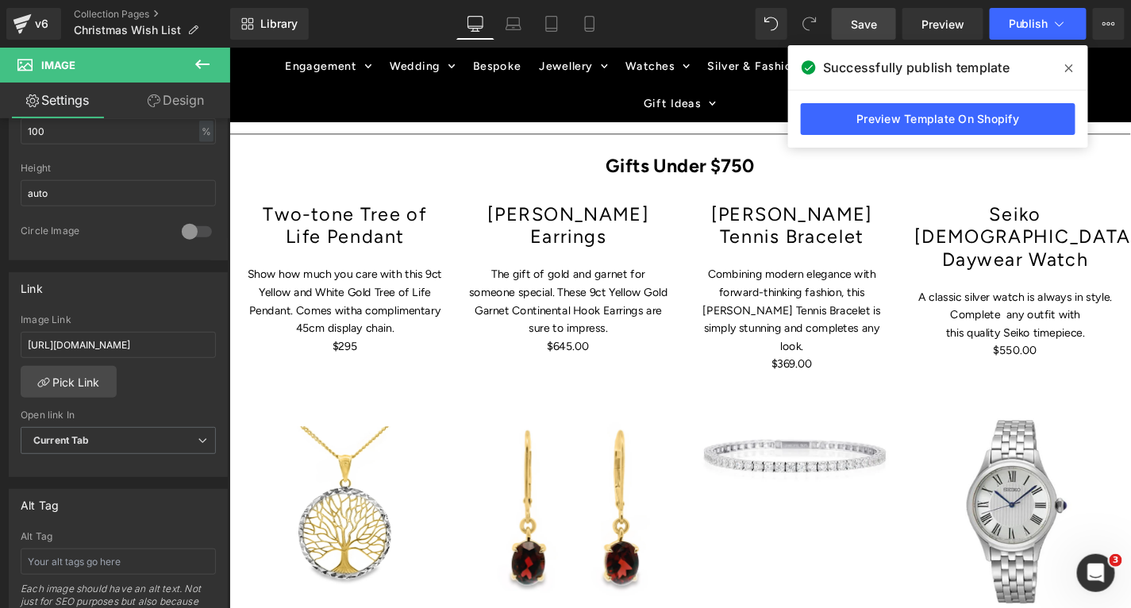
scroll to position [1210, 0]
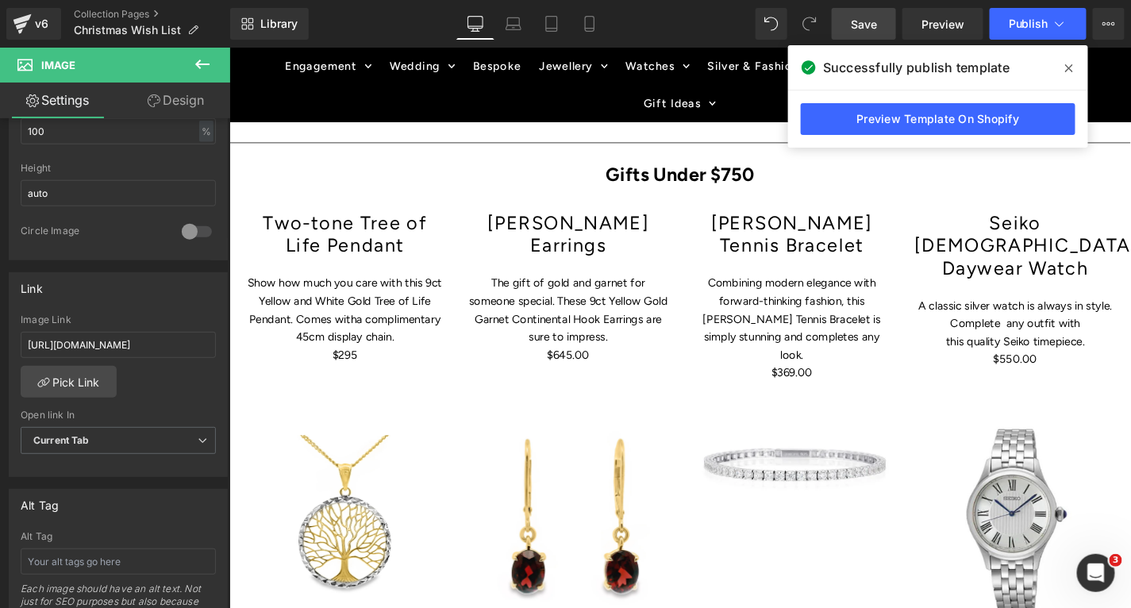
click at [1069, 65] on icon at bounding box center [1069, 68] width 8 height 13
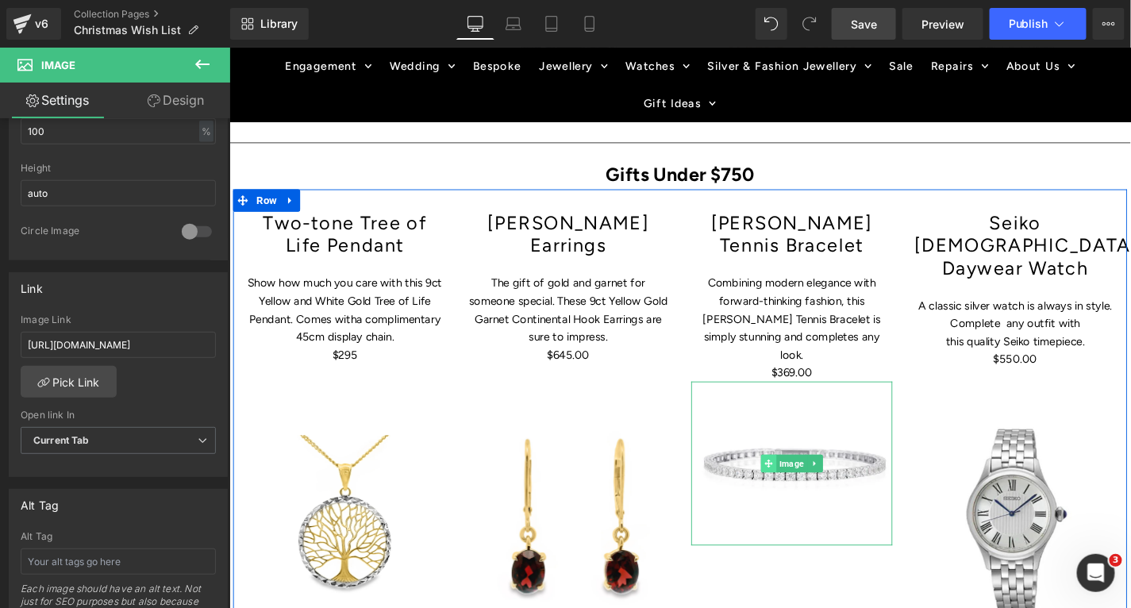
click at [811, 480] on span at bounding box center [803, 489] width 17 height 19
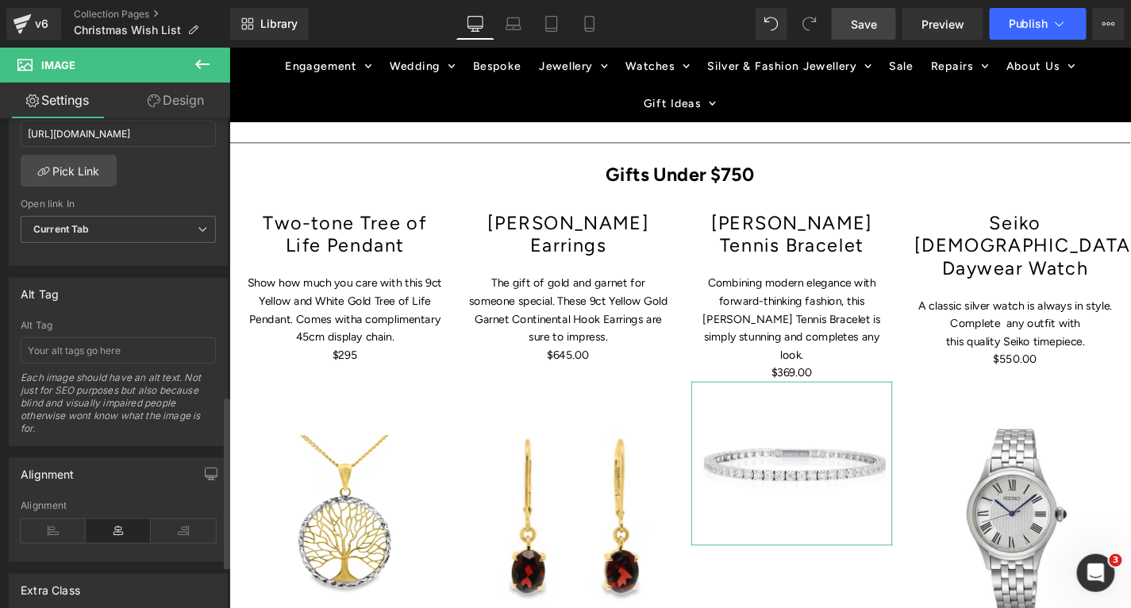
scroll to position [908, 0]
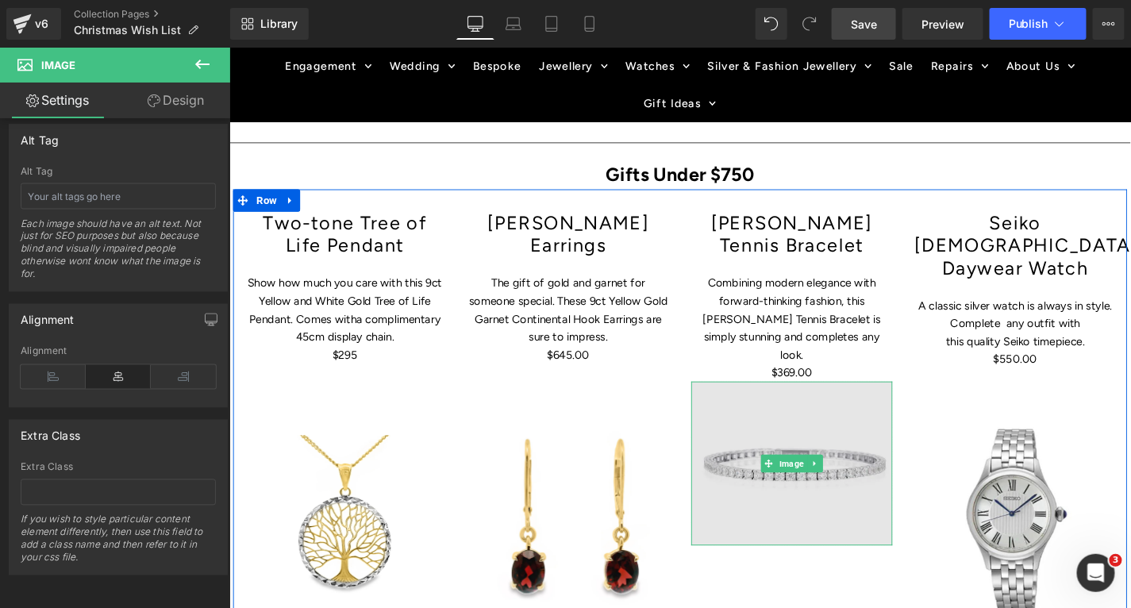
click at [792, 472] on img at bounding box center [828, 490] width 214 height 175
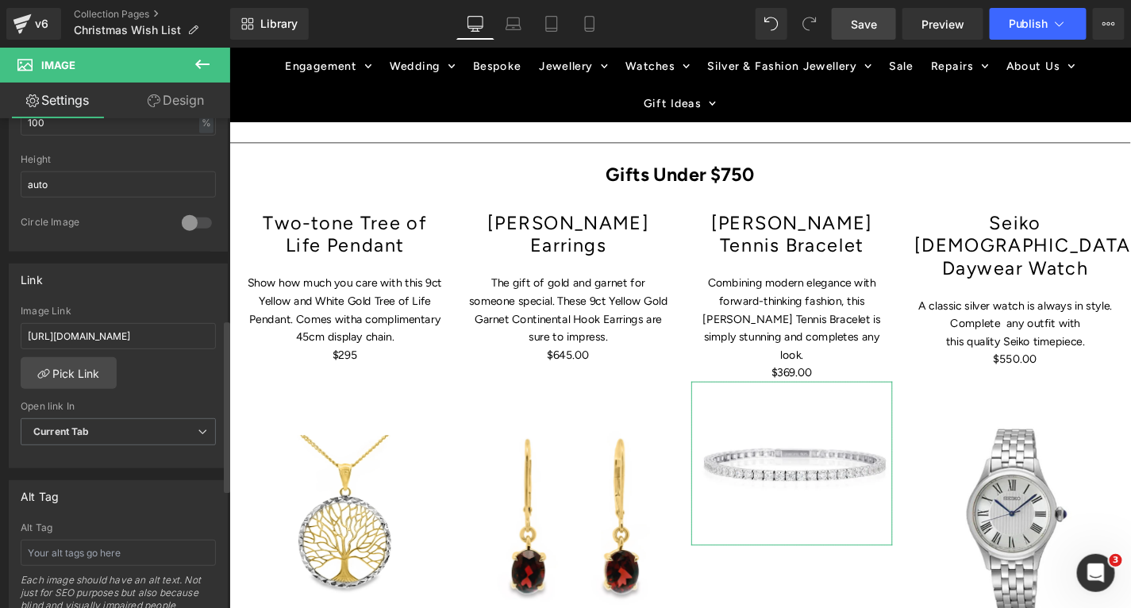
scroll to position [545, 0]
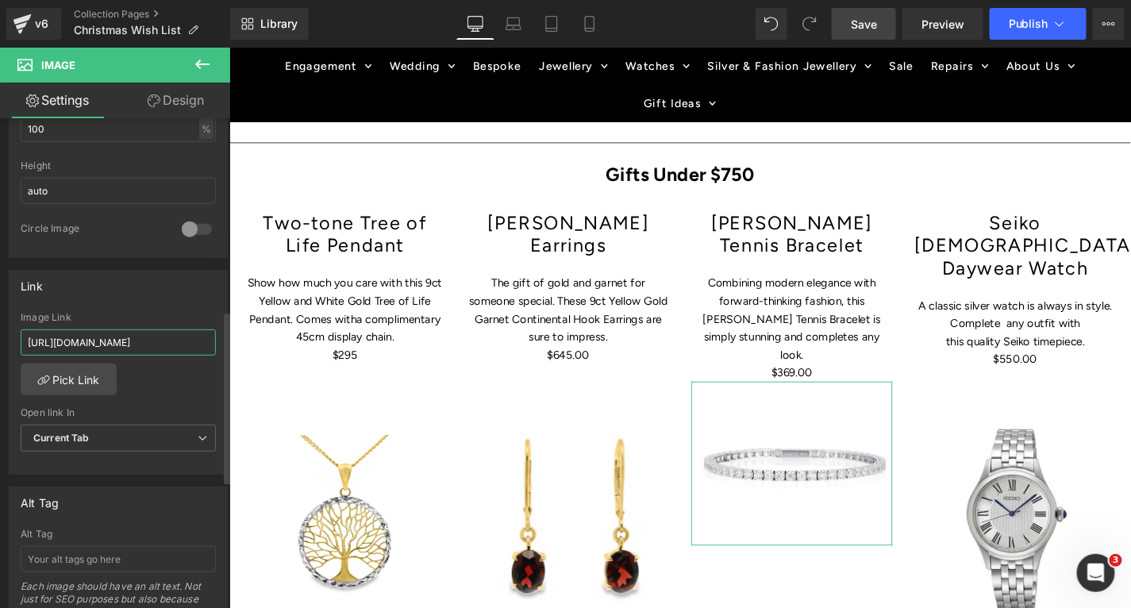
click at [151, 337] on input "[URL][DOMAIN_NAME]" at bounding box center [118, 342] width 195 height 26
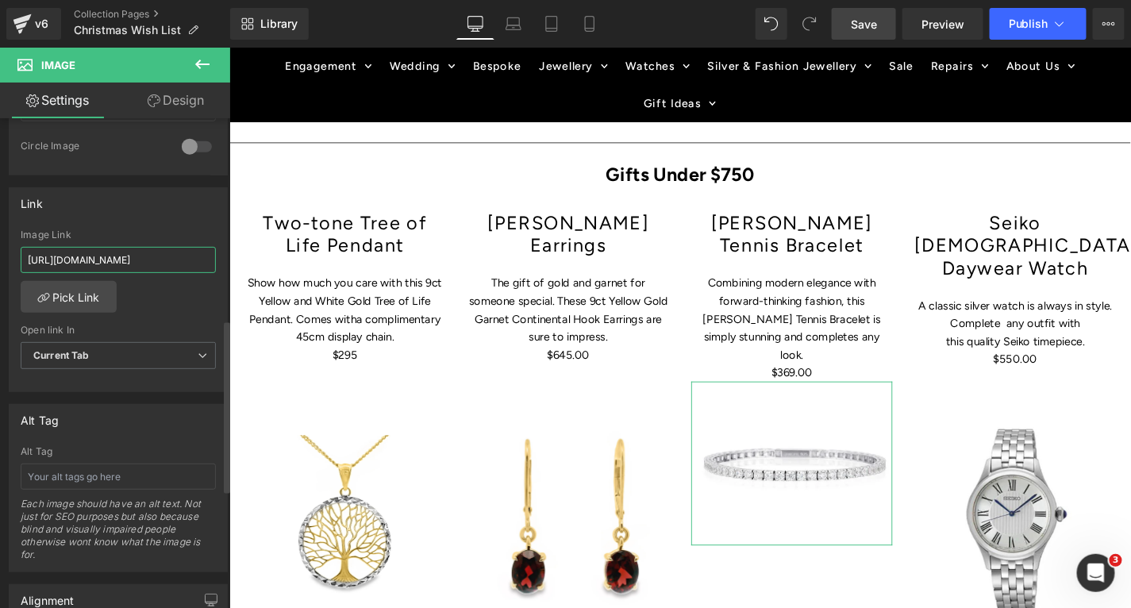
scroll to position [676, 0]
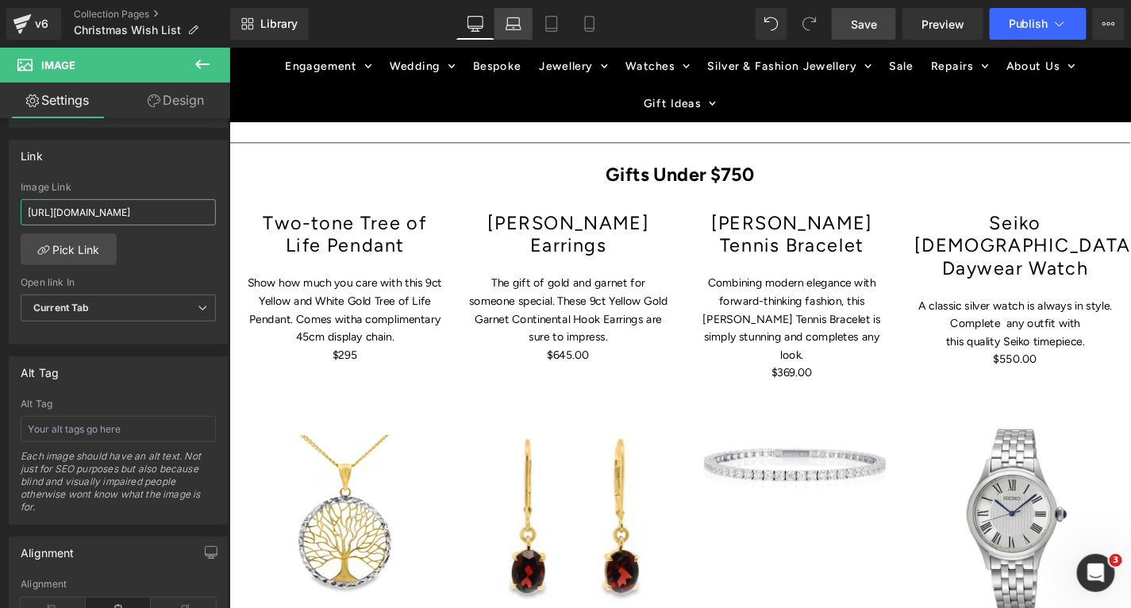
type input "[URL][DOMAIN_NAME]"
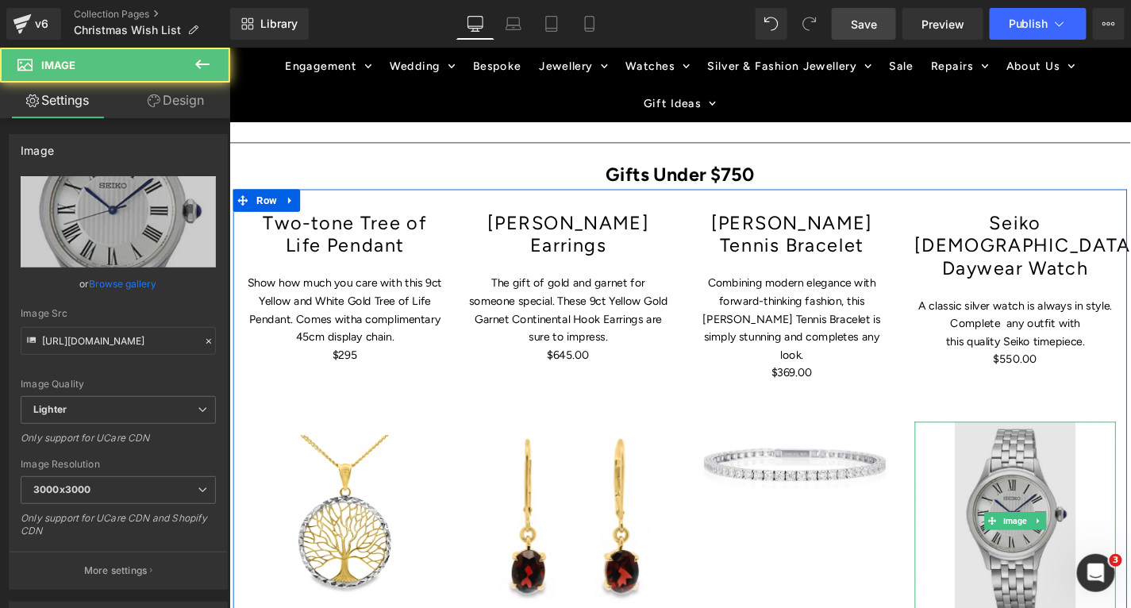
click at [1056, 495] on img at bounding box center [1066, 550] width 129 height 211
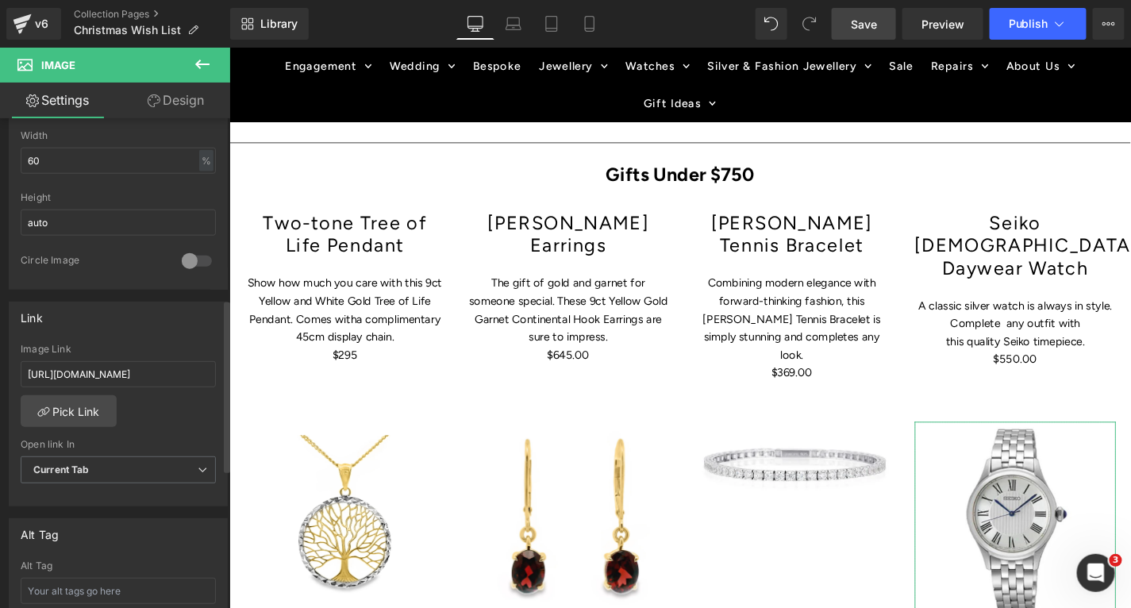
scroll to position [513, 0]
click at [116, 368] on input "[URL][DOMAIN_NAME]" at bounding box center [118, 375] width 195 height 26
type input "[URL][DOMAIN_NAME][DEMOGRAPHIC_DATA]"
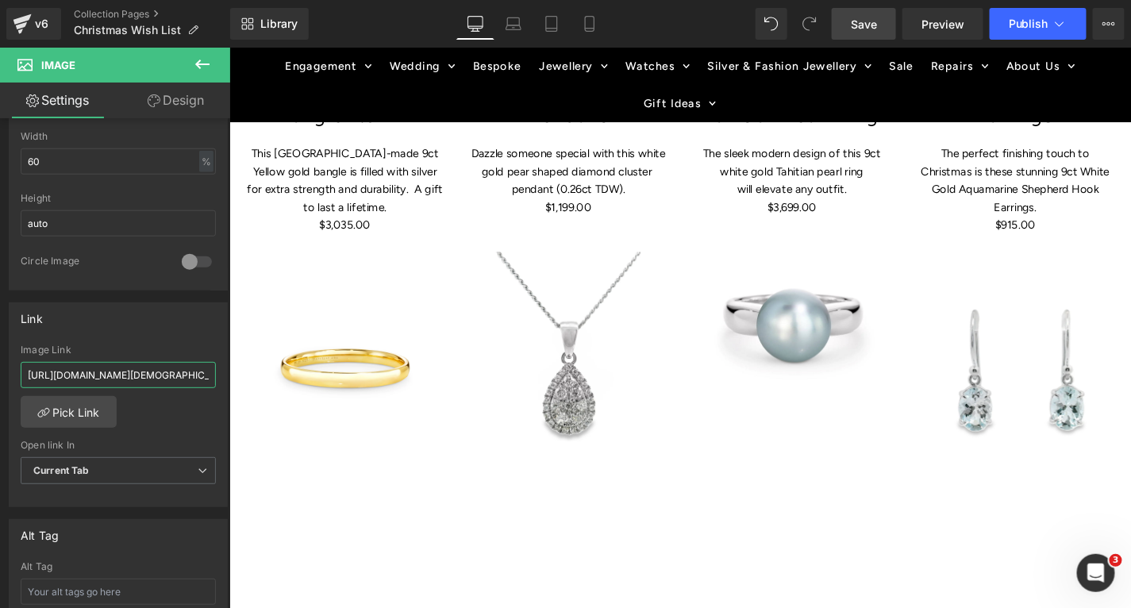
scroll to position [2072, 0]
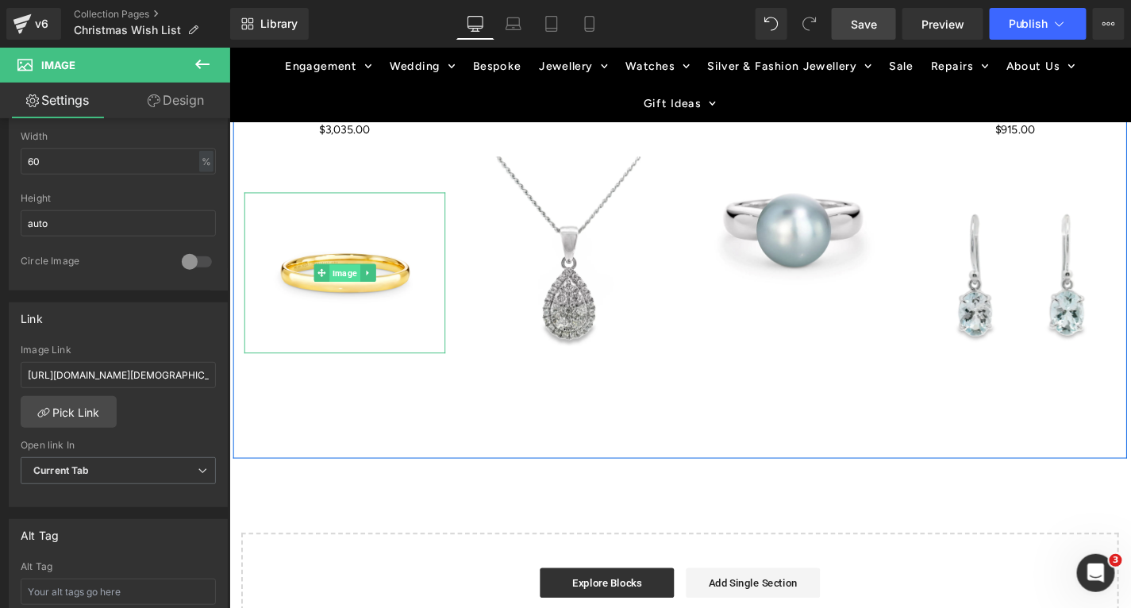
click at [360, 291] on span "Image" at bounding box center [351, 287] width 33 height 19
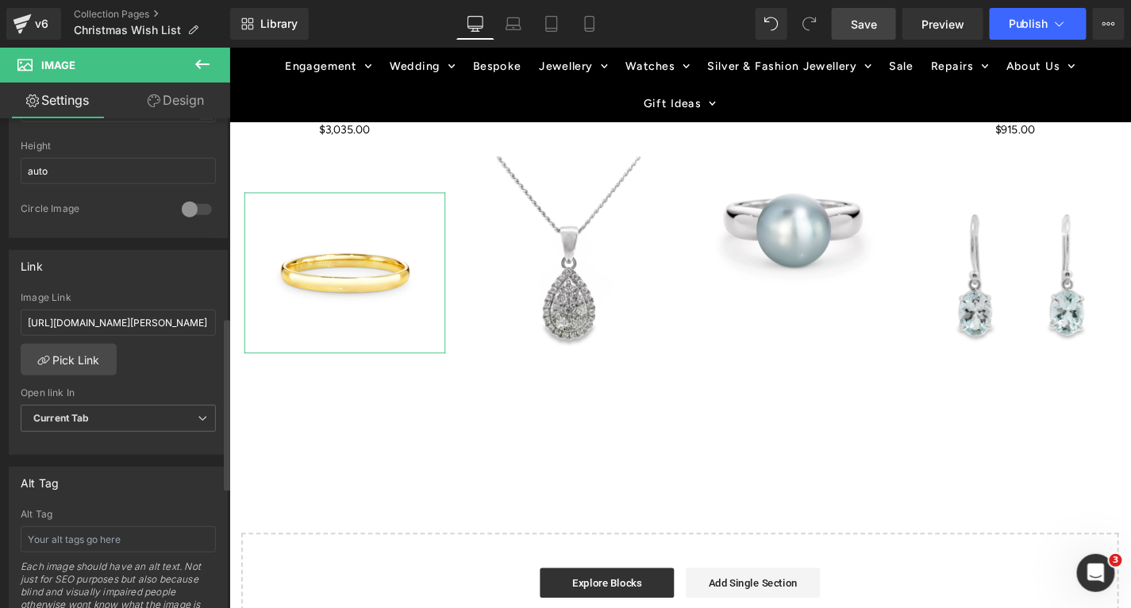
scroll to position [564, 0]
click at [174, 322] on input "[URL][DOMAIN_NAME][PERSON_NAME]" at bounding box center [118, 323] width 195 height 26
paste input "[URL][DOMAIN_NAME]"
type input "[URL][DOMAIN_NAME]"
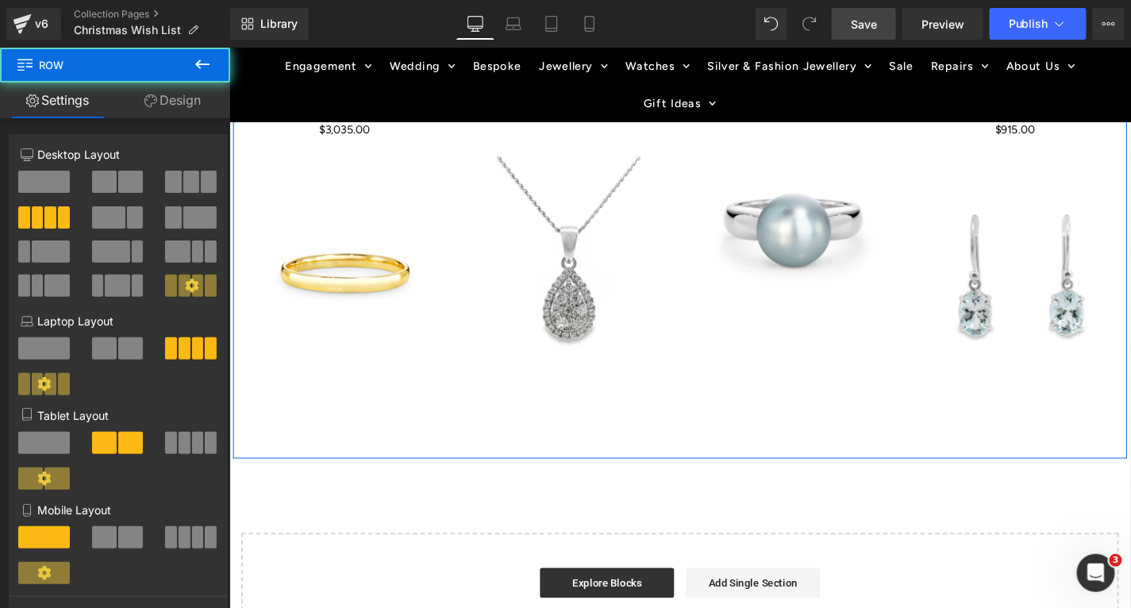
click at [408, 456] on div "9ct Yellow Gold Bangle 7.5mm Heading This [GEOGRAPHIC_DATA]-made 9ct Yellow gol…" at bounding box center [709, 221] width 953 height 526
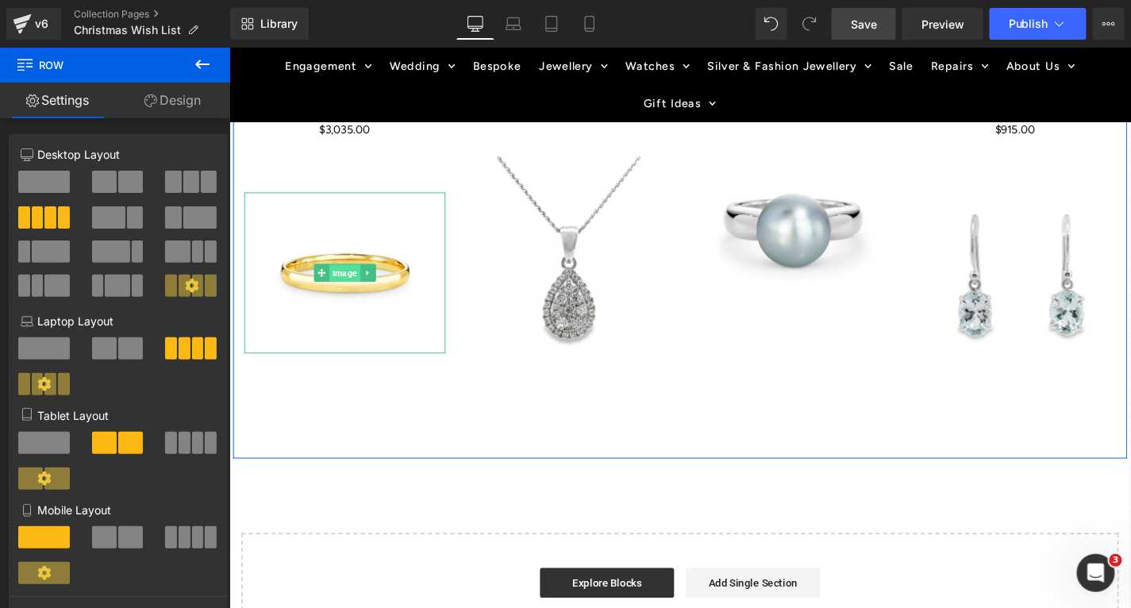
click at [357, 278] on span "Image" at bounding box center [351, 287] width 33 height 19
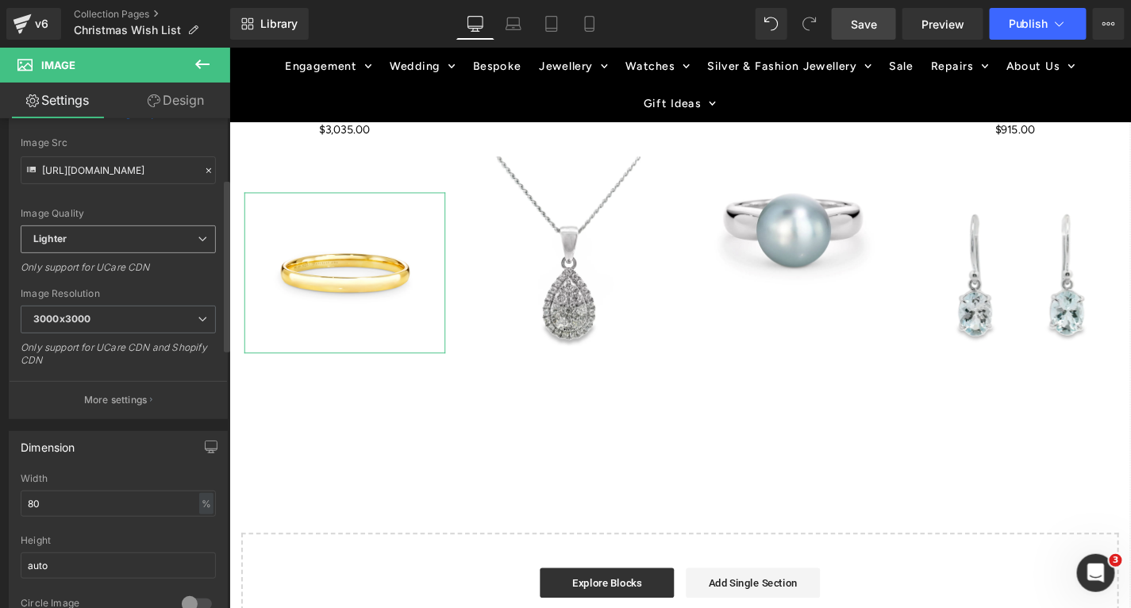
scroll to position [186, 0]
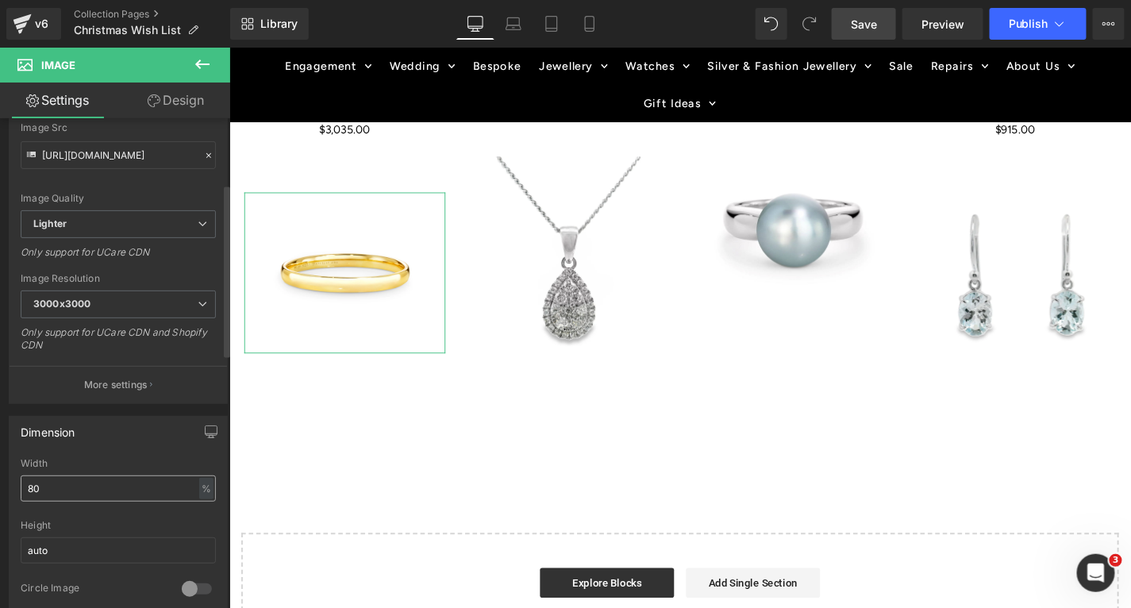
click at [46, 484] on input "80" at bounding box center [118, 489] width 195 height 26
type input "8"
type input "9"
type input "100"
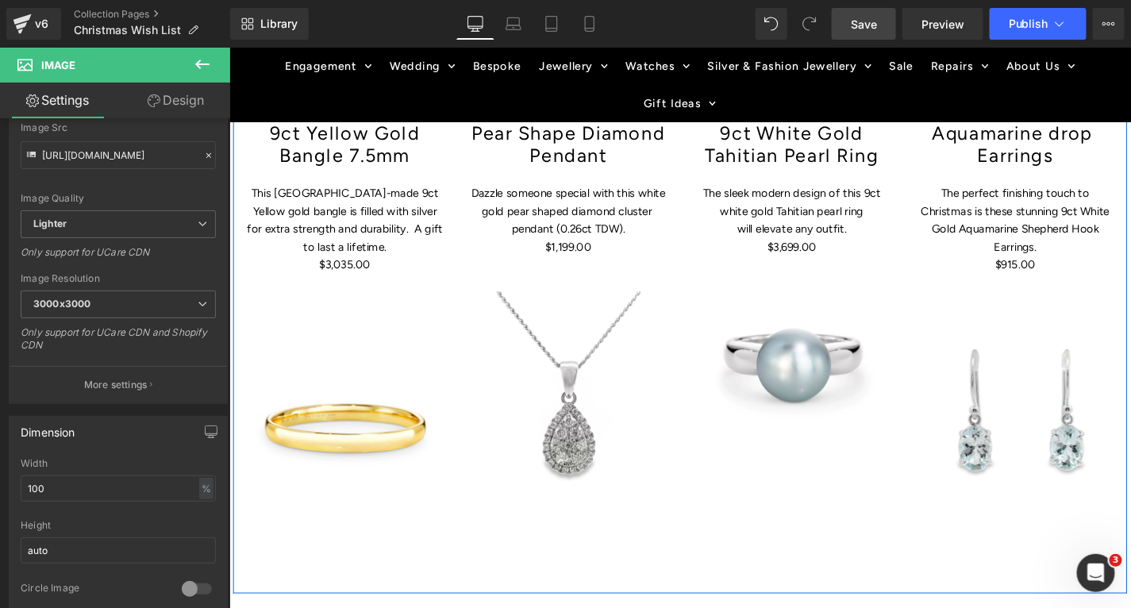
scroll to position [1921, 0]
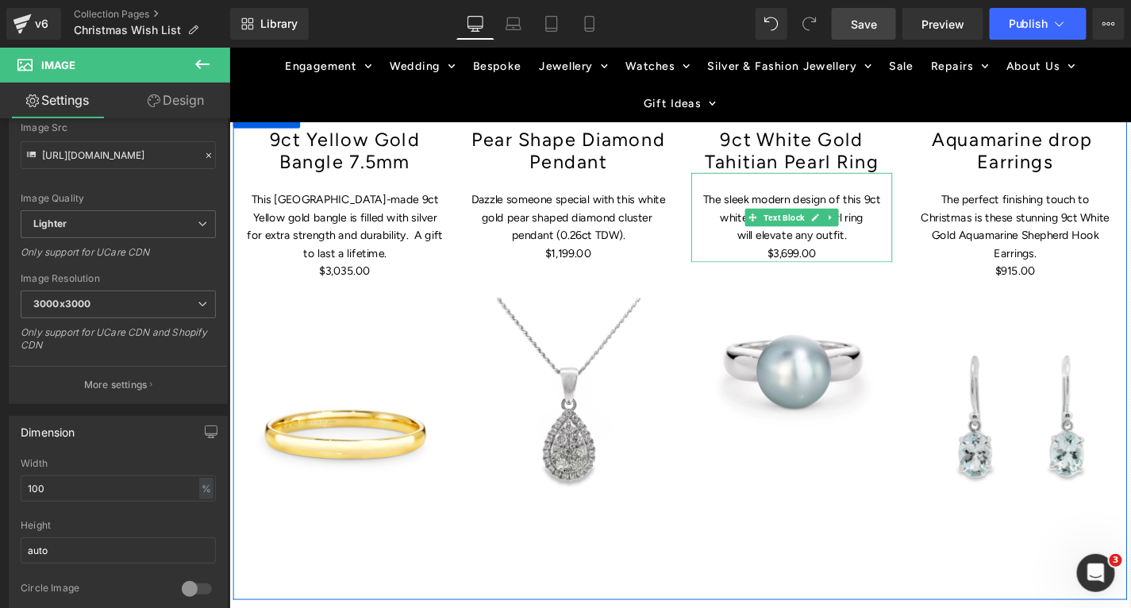
click at [886, 247] on p "will elevate any outfit." at bounding box center [828, 246] width 214 height 19
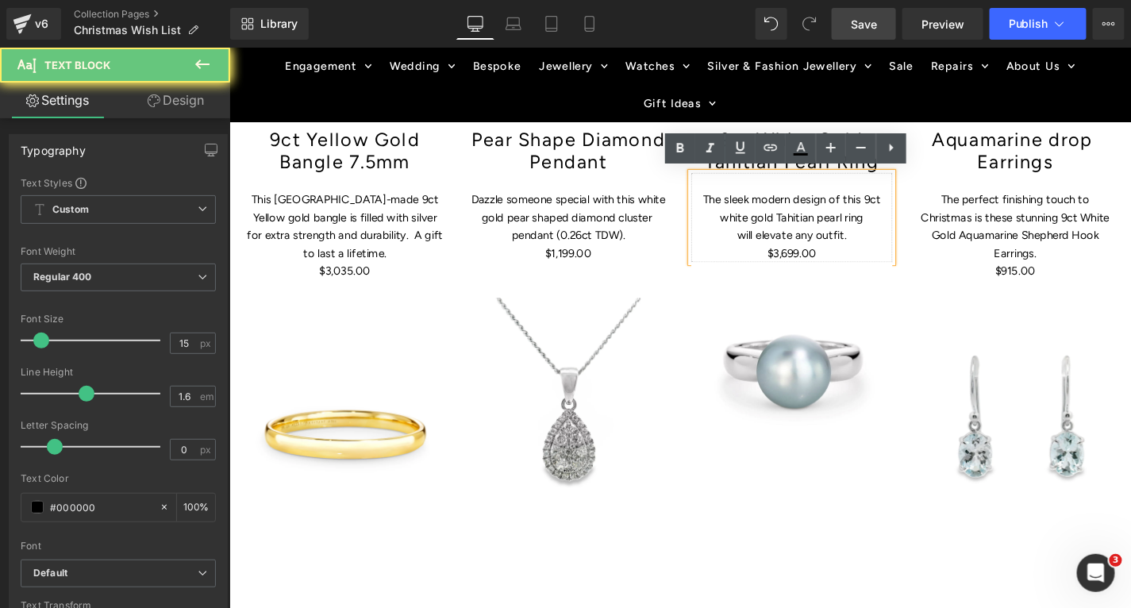
click at [870, 260] on p "$3,699.00" at bounding box center [828, 265] width 214 height 19
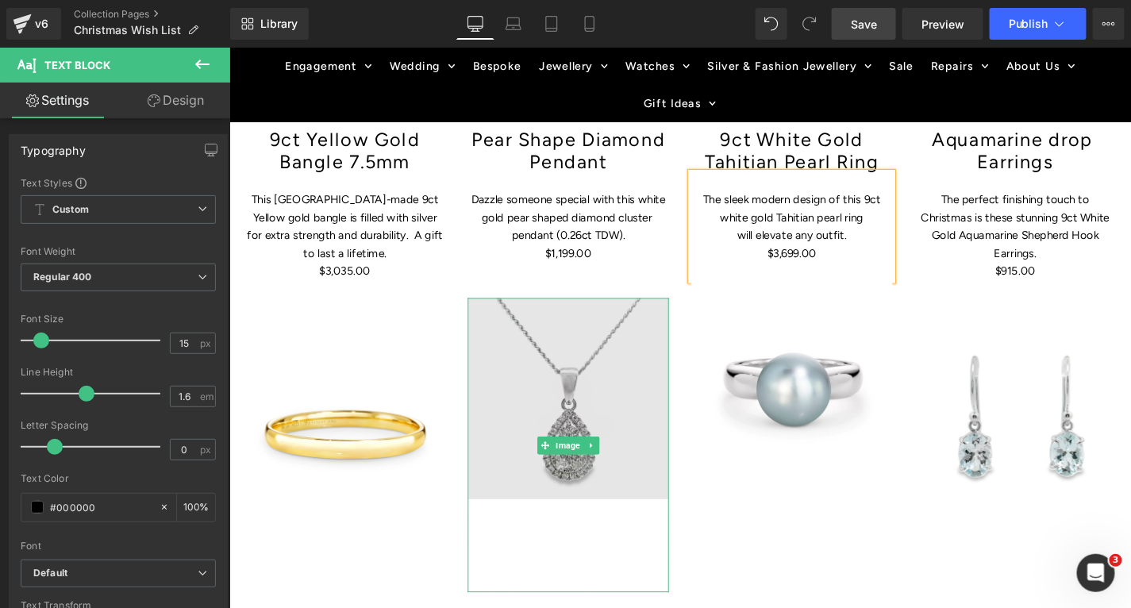
click at [579, 449] on img at bounding box center [590, 471] width 214 height 314
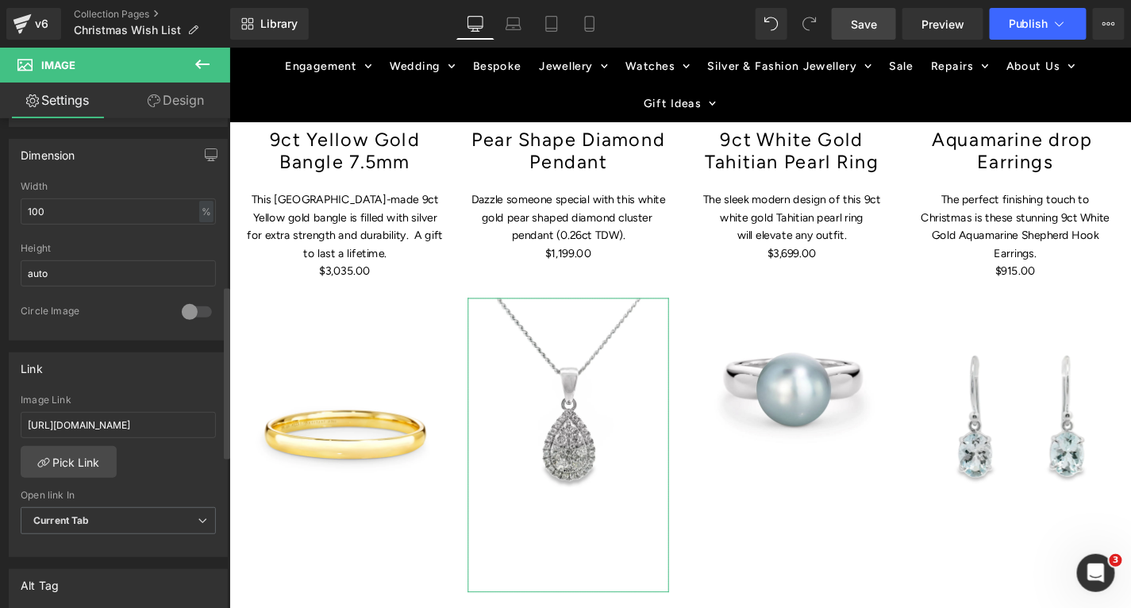
scroll to position [480, 0]
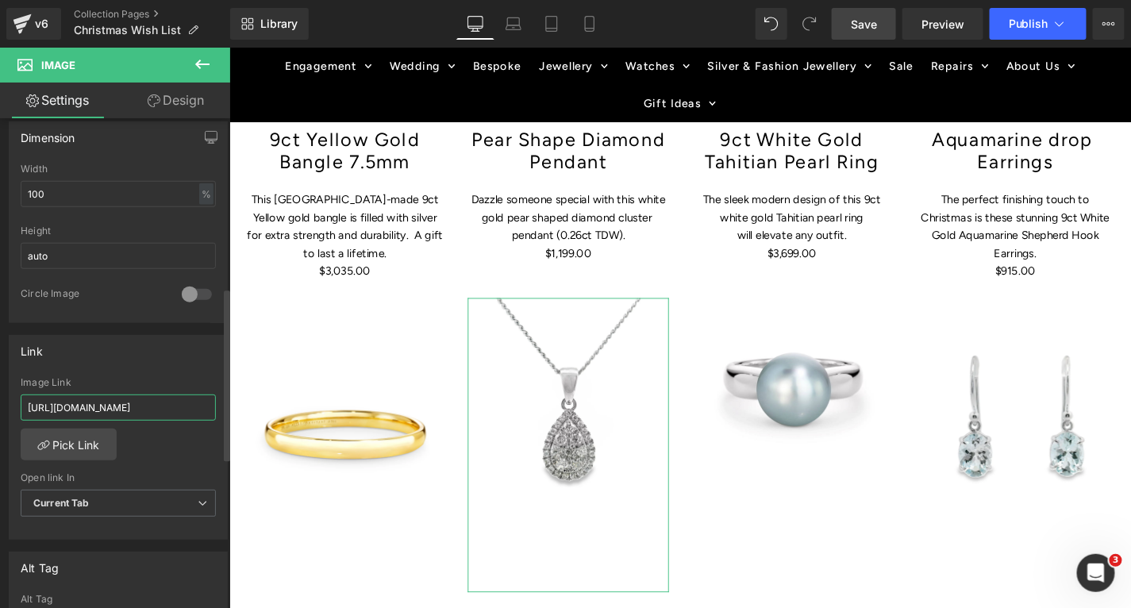
click at [136, 401] on input "[URL][DOMAIN_NAME]" at bounding box center [118, 408] width 195 height 26
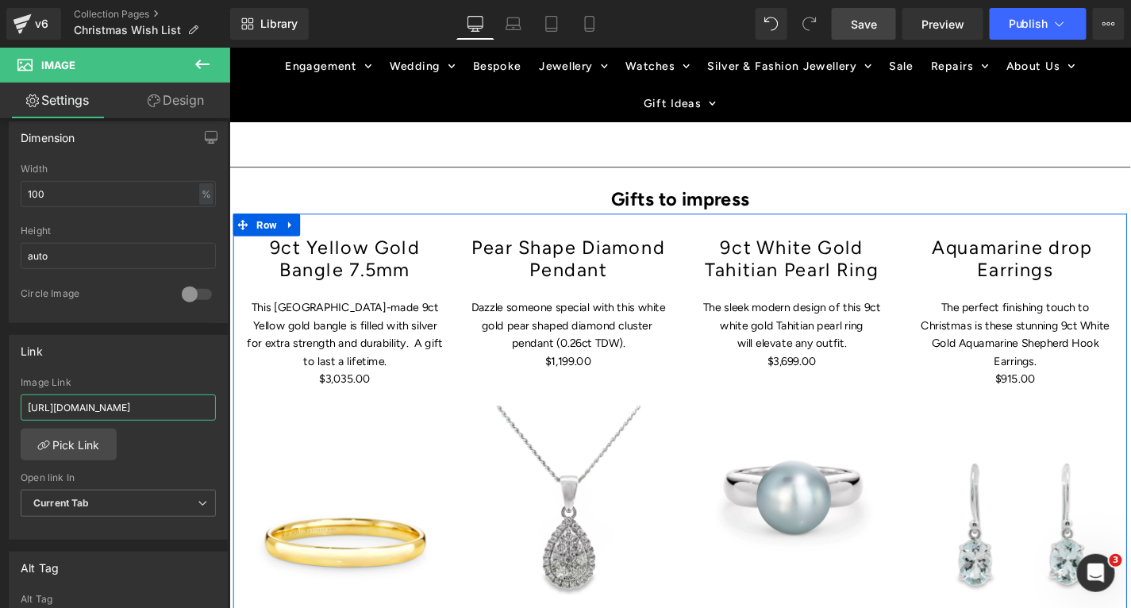
scroll to position [1805, 0]
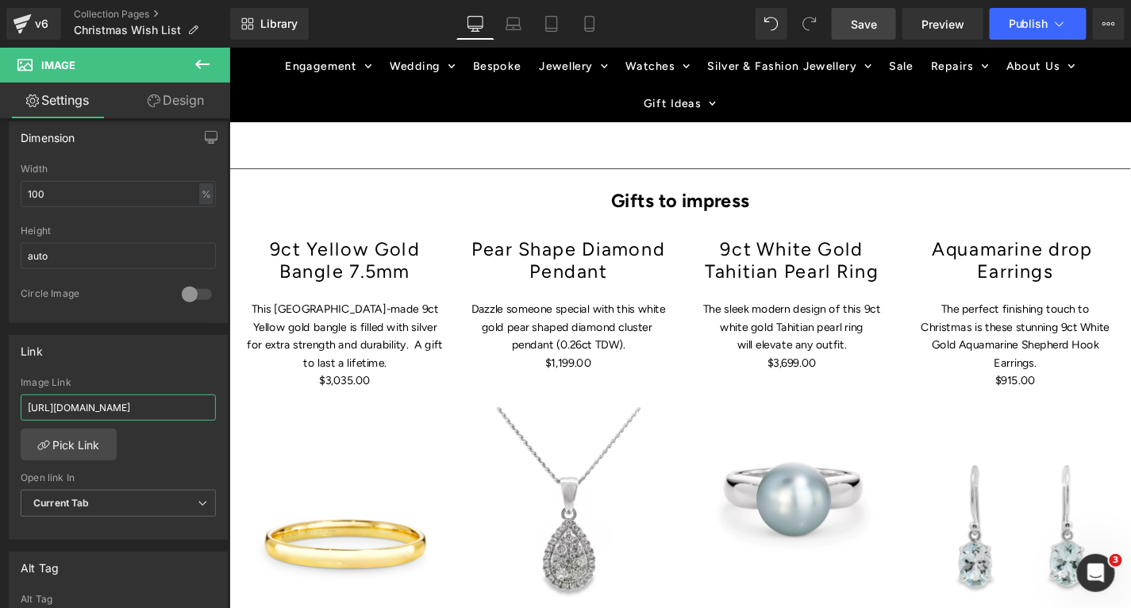
type input "[URL][DOMAIN_NAME]"
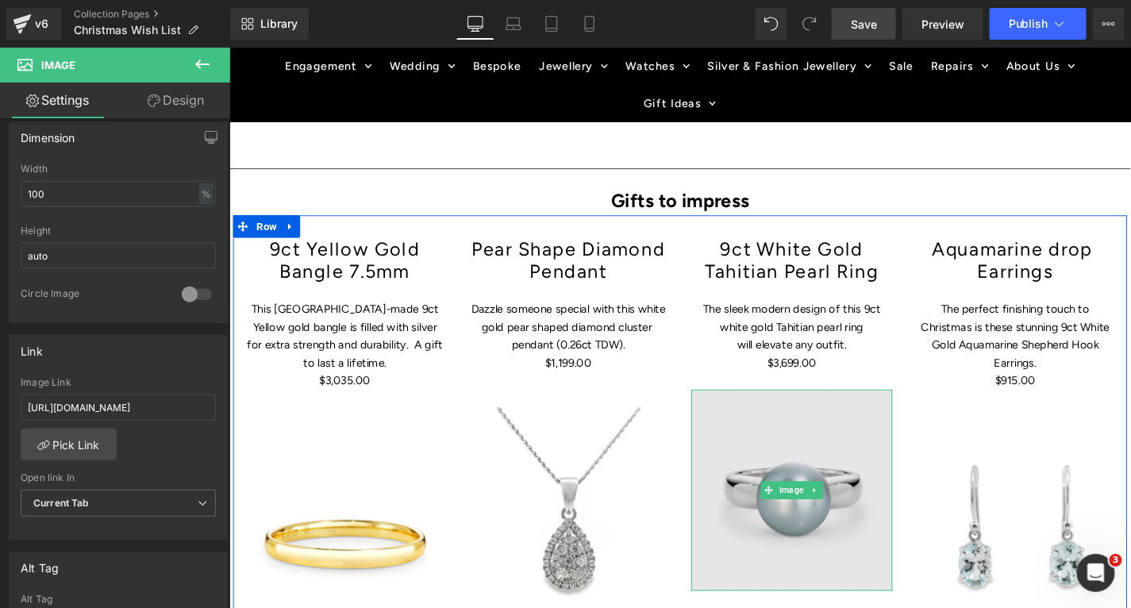
click at [823, 525] on img at bounding box center [828, 518] width 214 height 214
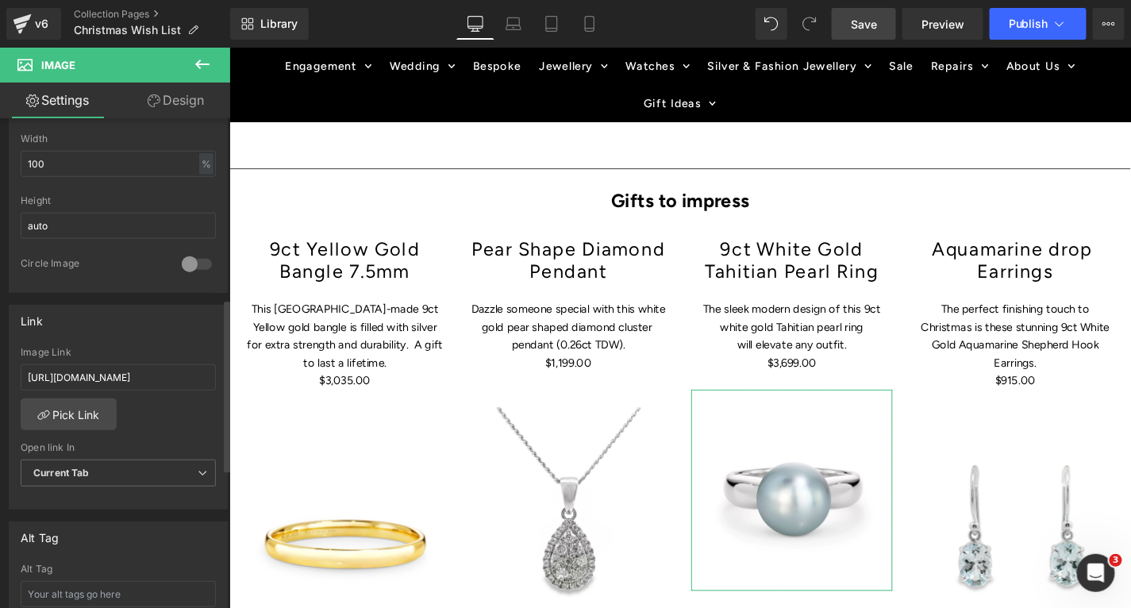
scroll to position [512, 0]
click at [106, 372] on input "[URL][DOMAIN_NAME]" at bounding box center [118, 376] width 195 height 26
paste input "[URL][DOMAIN_NAME]"
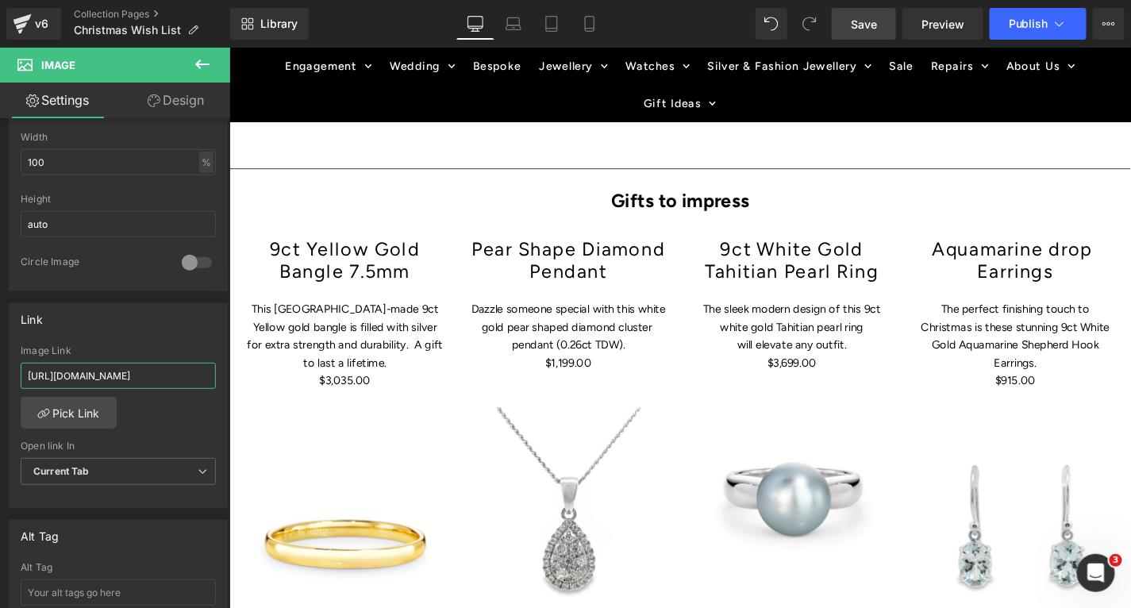
type input "[URL][DOMAIN_NAME]"
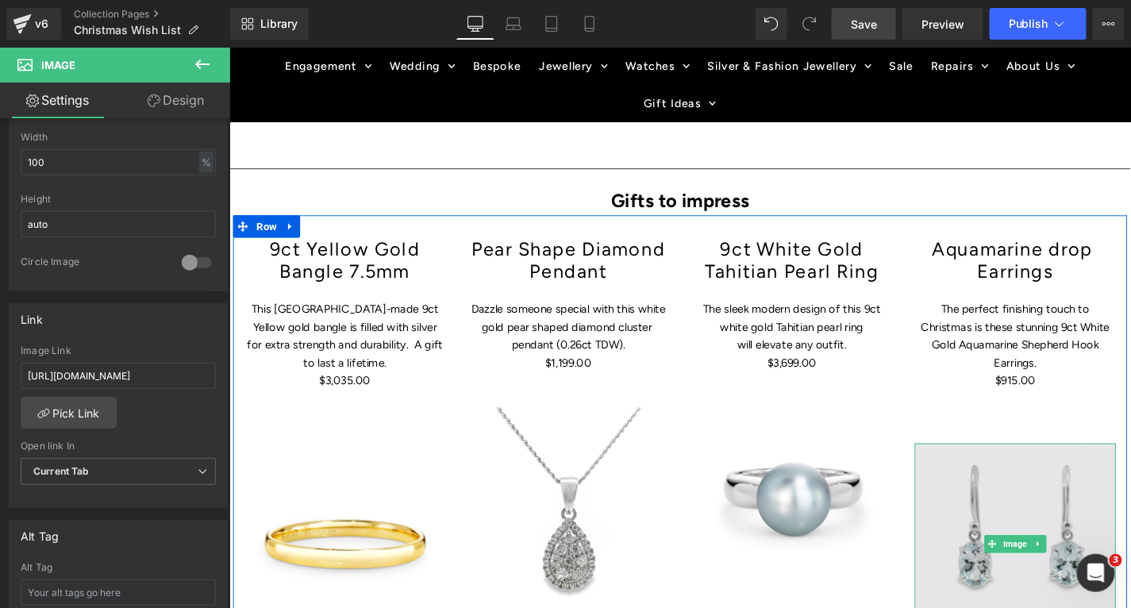
click at [1042, 584] on img at bounding box center [1066, 575] width 214 height 214
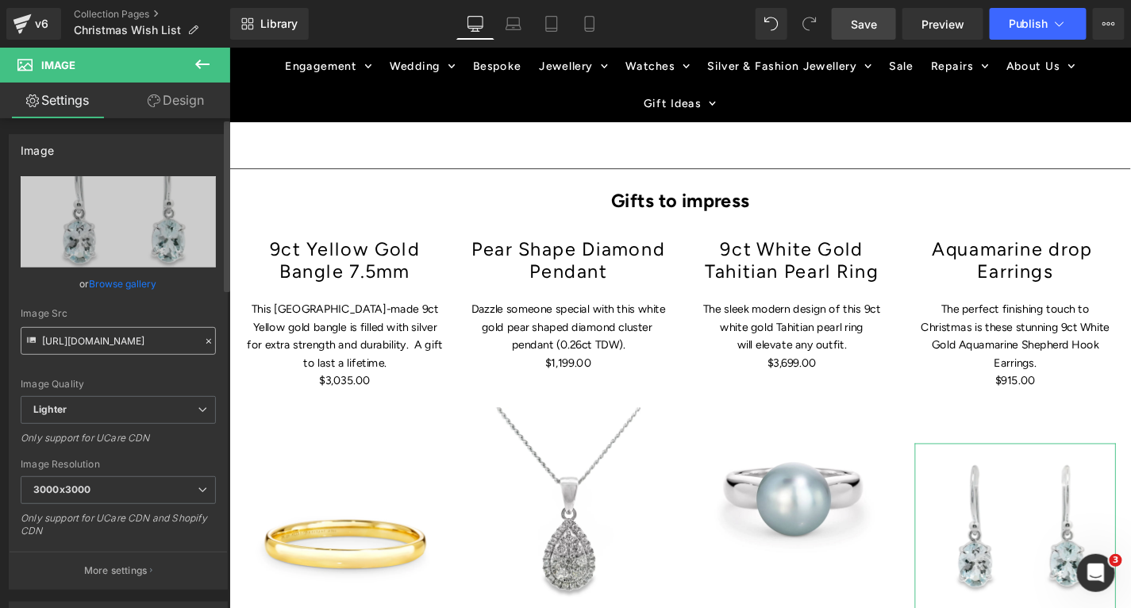
click at [144, 346] on input "[URL][DOMAIN_NAME]" at bounding box center [118, 341] width 195 height 28
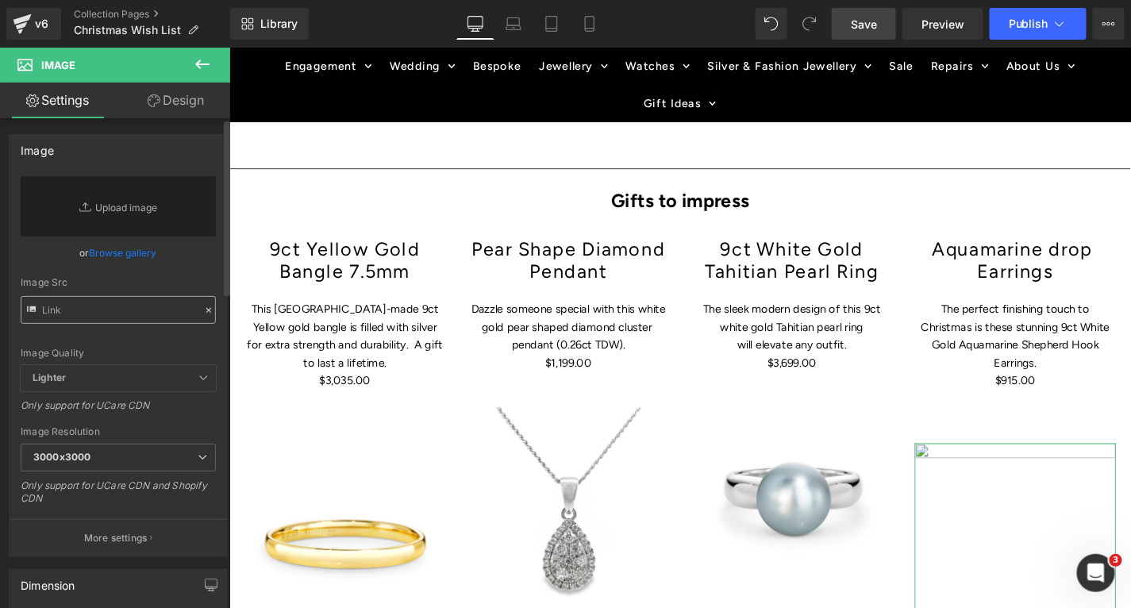
type input "[URL][DOMAIN_NAME][PERSON_NAME]"
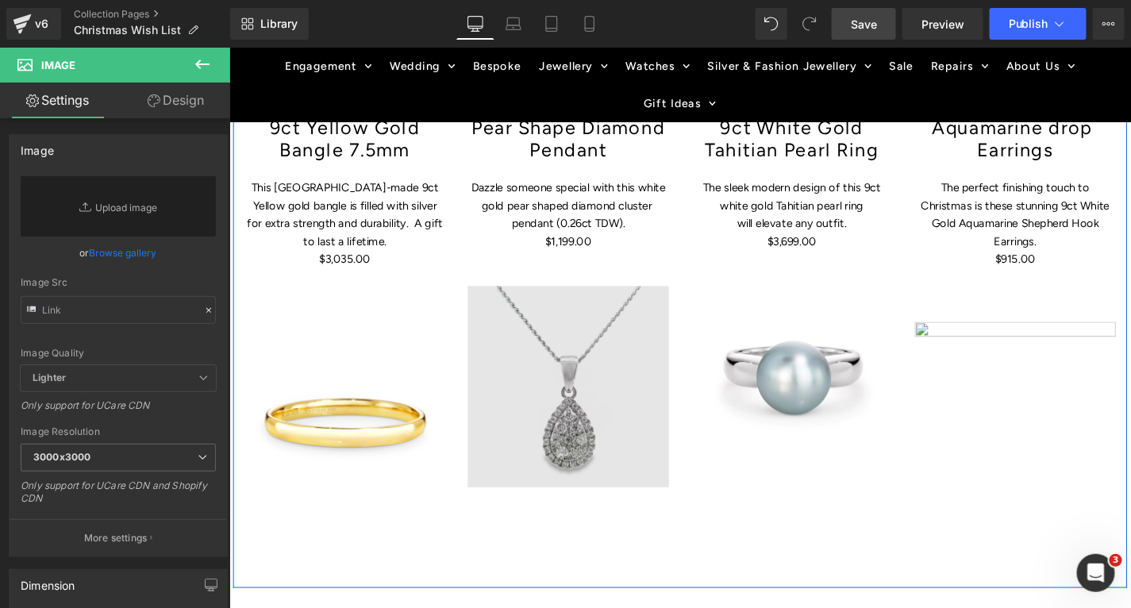
scroll to position [1962, 0]
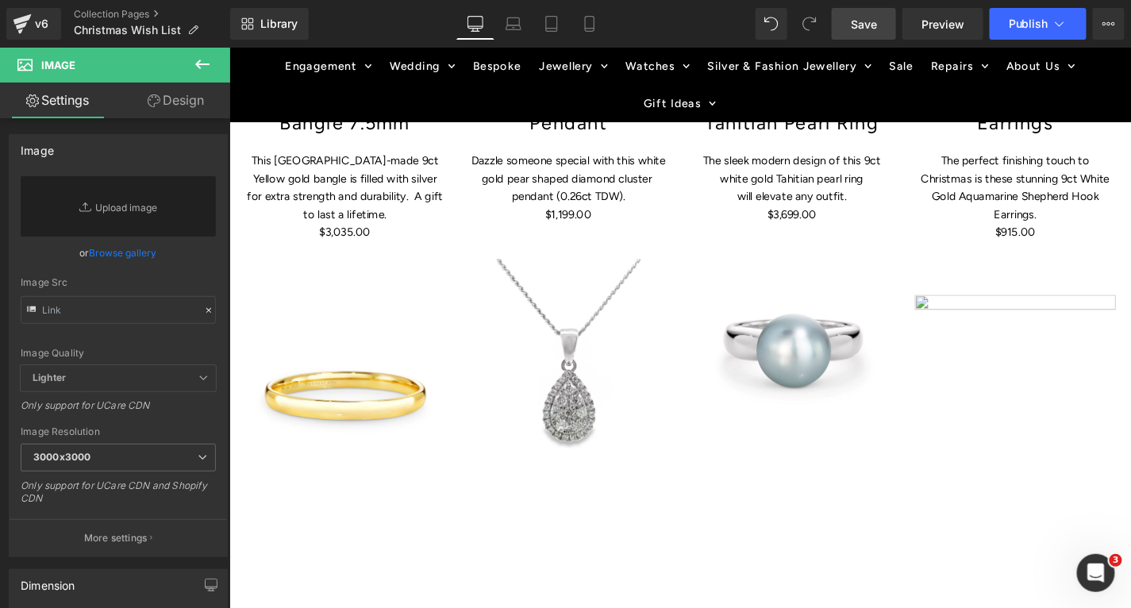
click at [861, 28] on span "Save" at bounding box center [864, 24] width 26 height 17
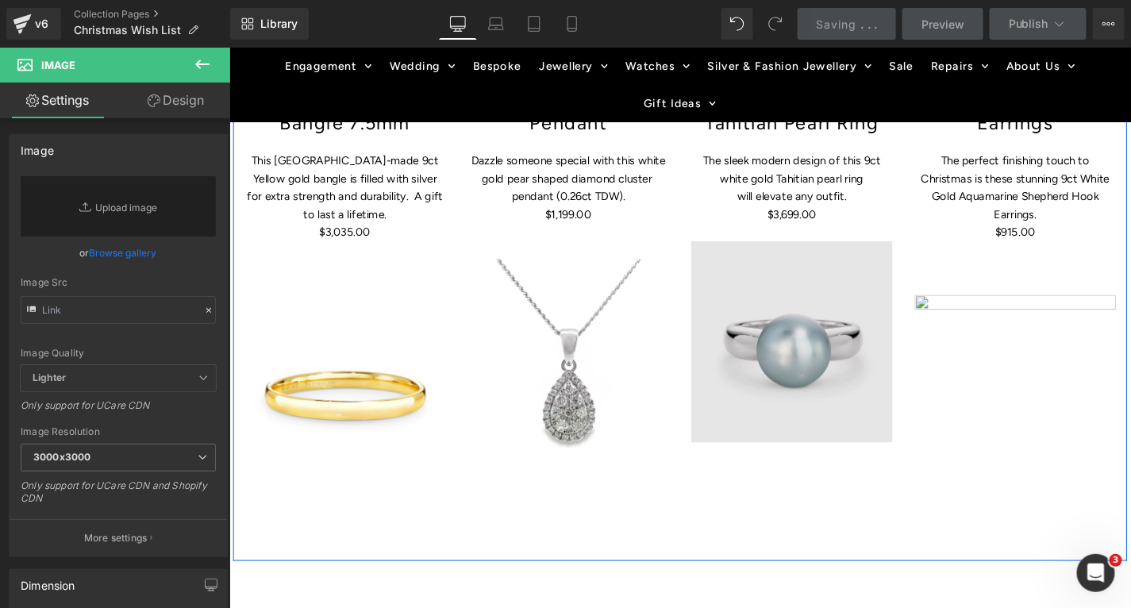
scroll to position [1905, 0]
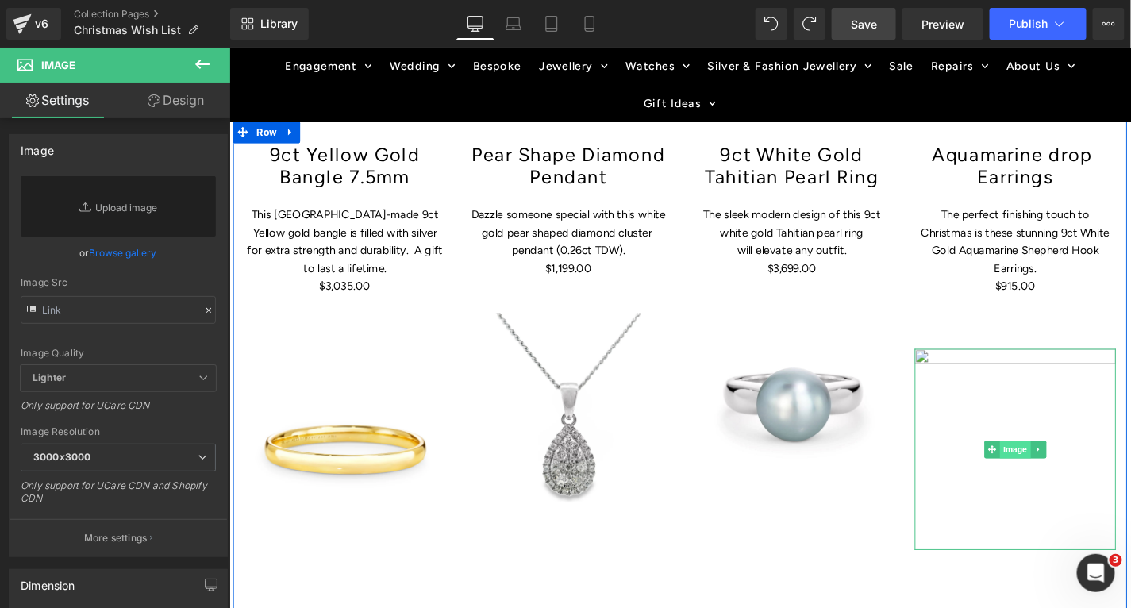
click at [1057, 465] on span "Image" at bounding box center [1066, 474] width 33 height 19
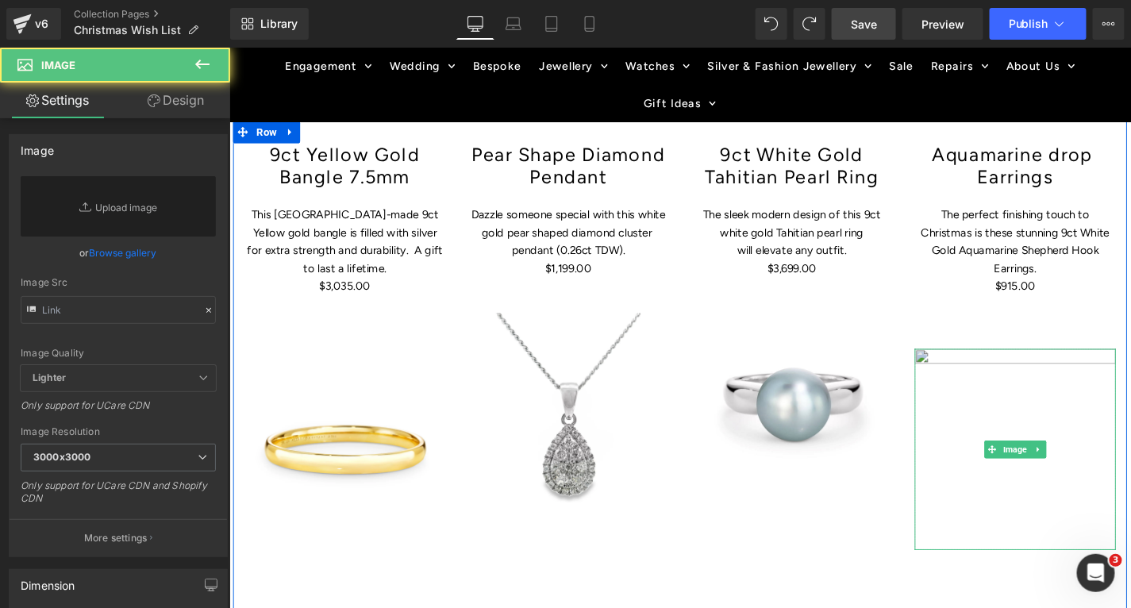
click at [1029, 421] on img at bounding box center [1066, 475] width 214 height 214
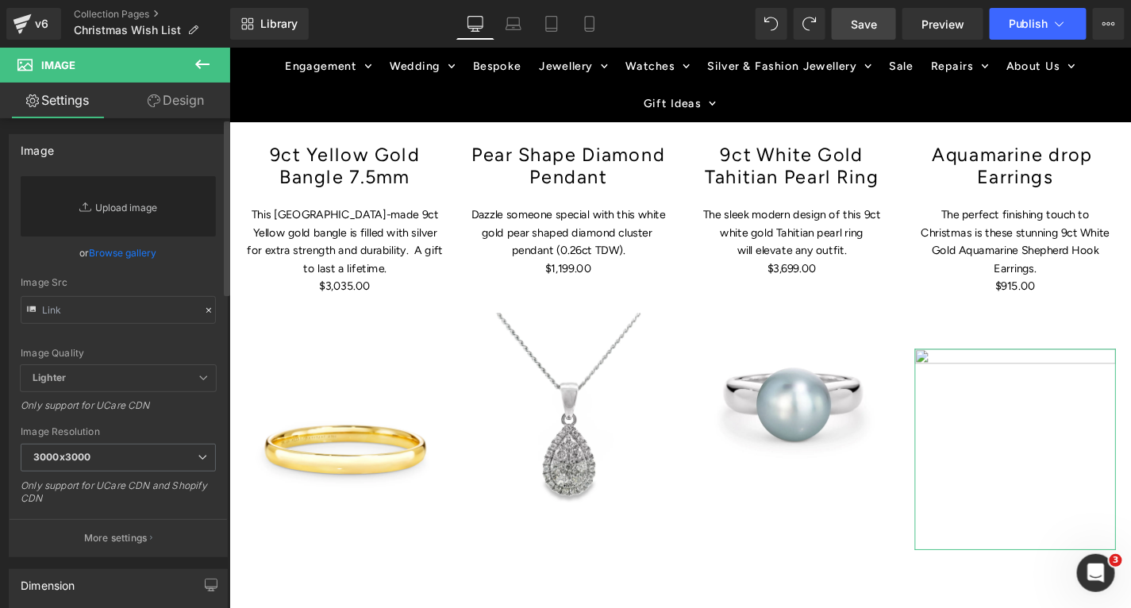
click at [117, 214] on link "Replace Image" at bounding box center [118, 206] width 195 height 60
type input "C:\fakepath\001-024-06377-image-1_1024x1024.webp"
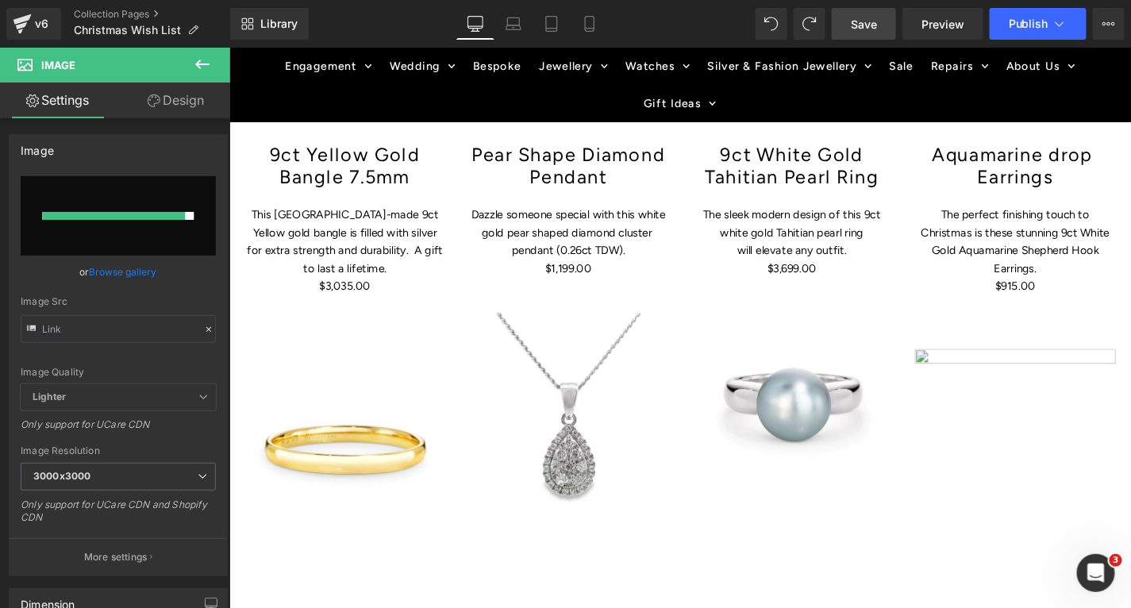
type input "[URL][DOMAIN_NAME]"
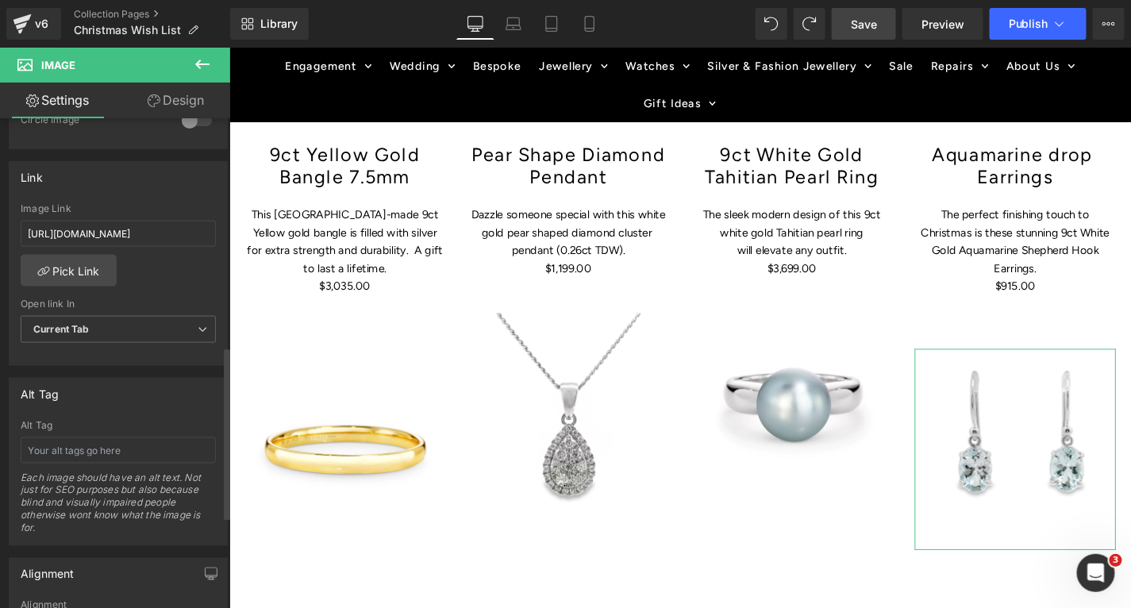
scroll to position [647, 0]
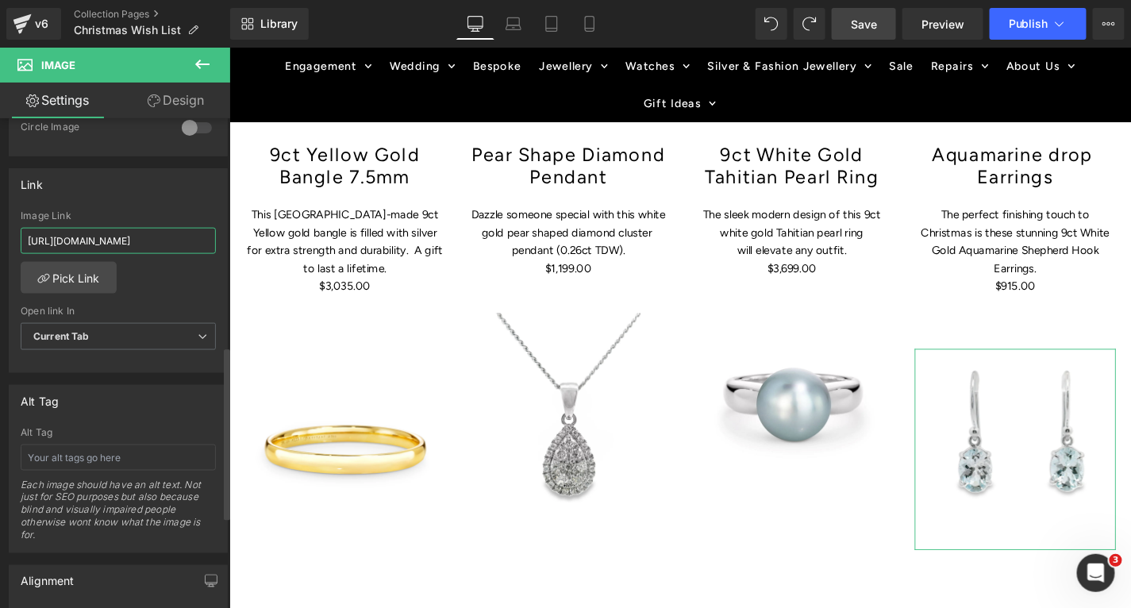
click at [164, 233] on input "[URL][DOMAIN_NAME]" at bounding box center [118, 241] width 195 height 26
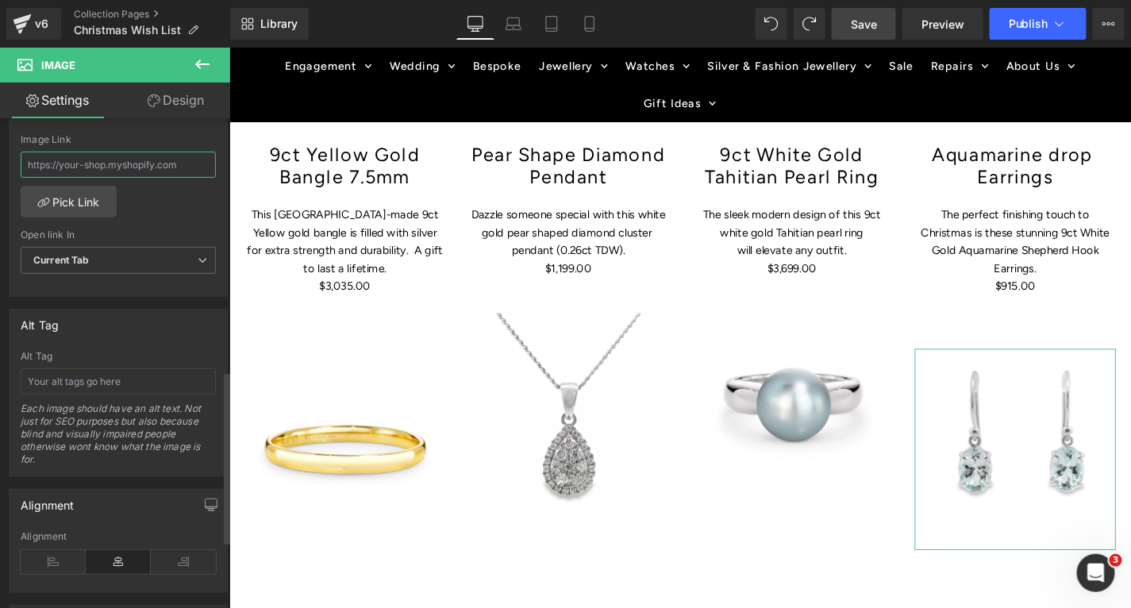
scroll to position [738, 0]
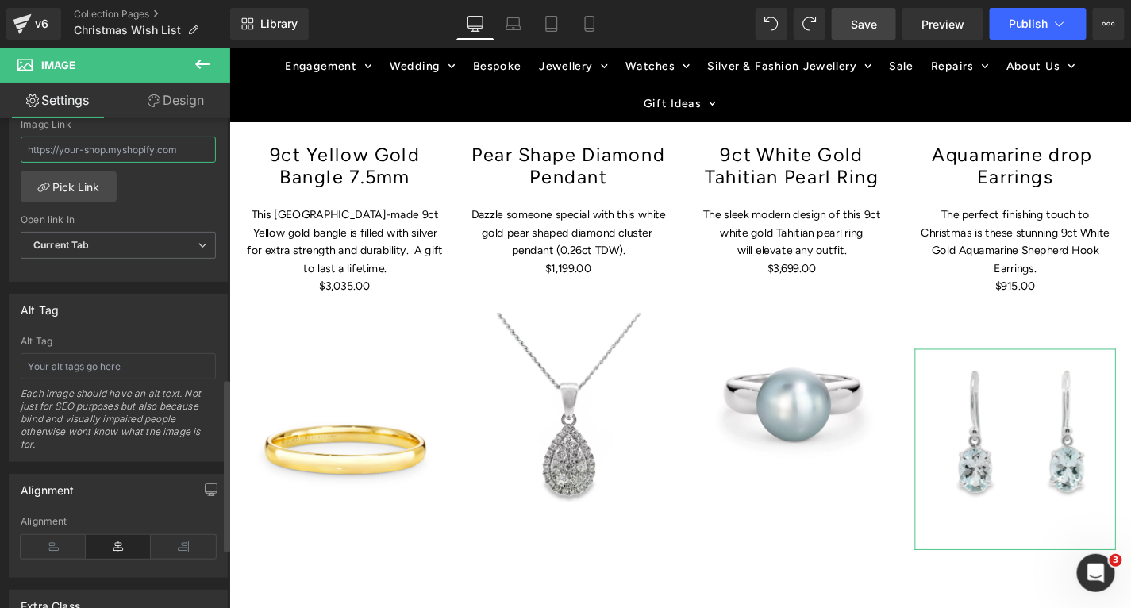
paste input "[URL][DOMAIN_NAME][PERSON_NAME]"
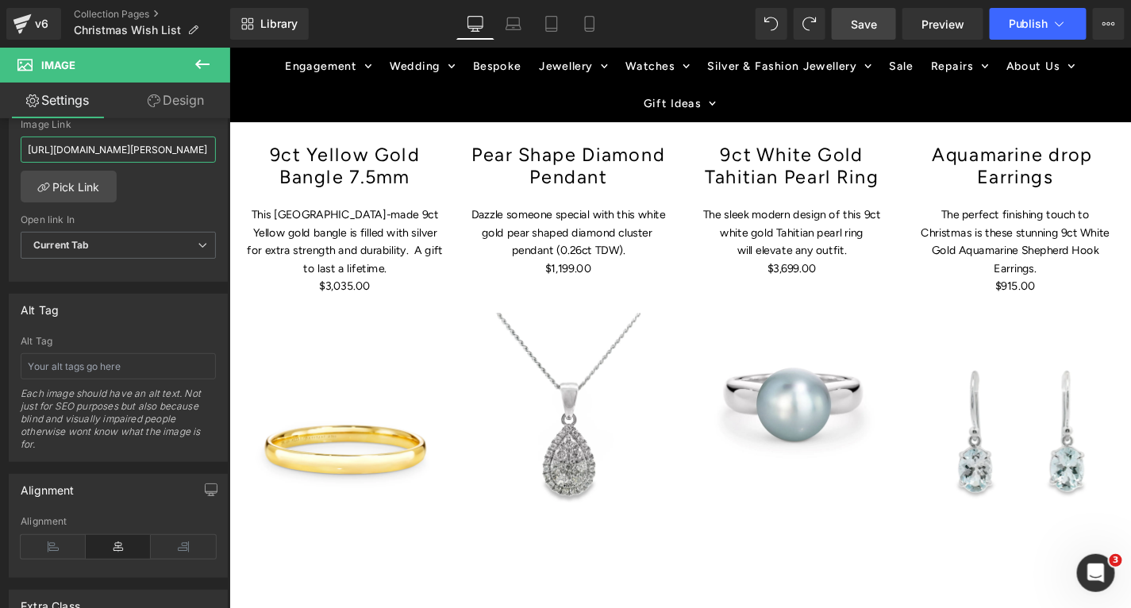
type input "[URL][DOMAIN_NAME][PERSON_NAME]"
click at [873, 13] on link "Save" at bounding box center [864, 24] width 64 height 32
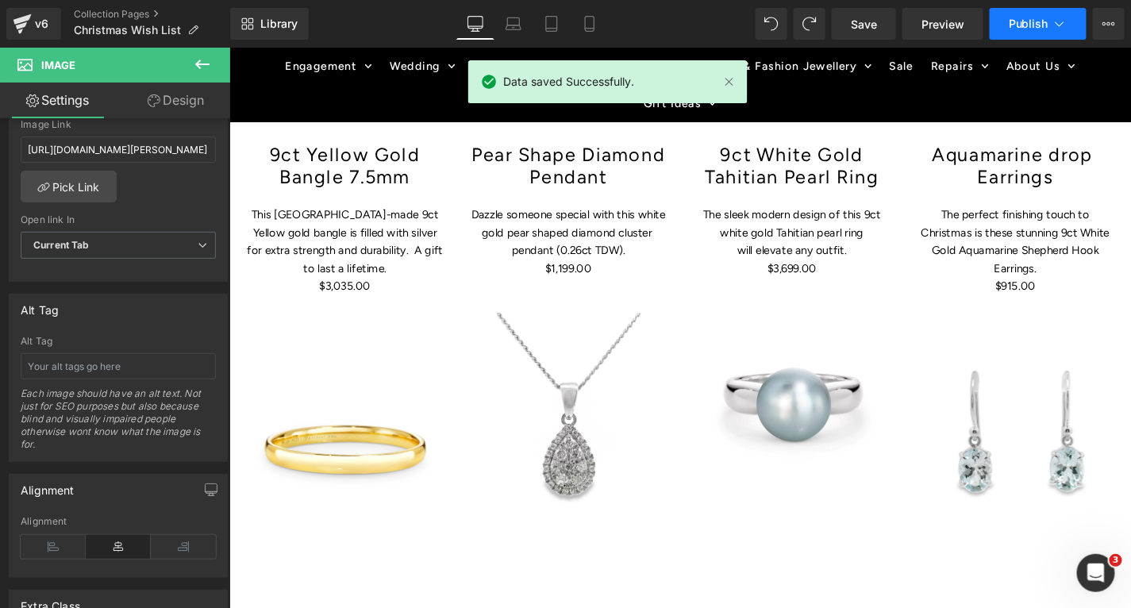
click at [1027, 29] on span "Publish" at bounding box center [1029, 23] width 40 height 13
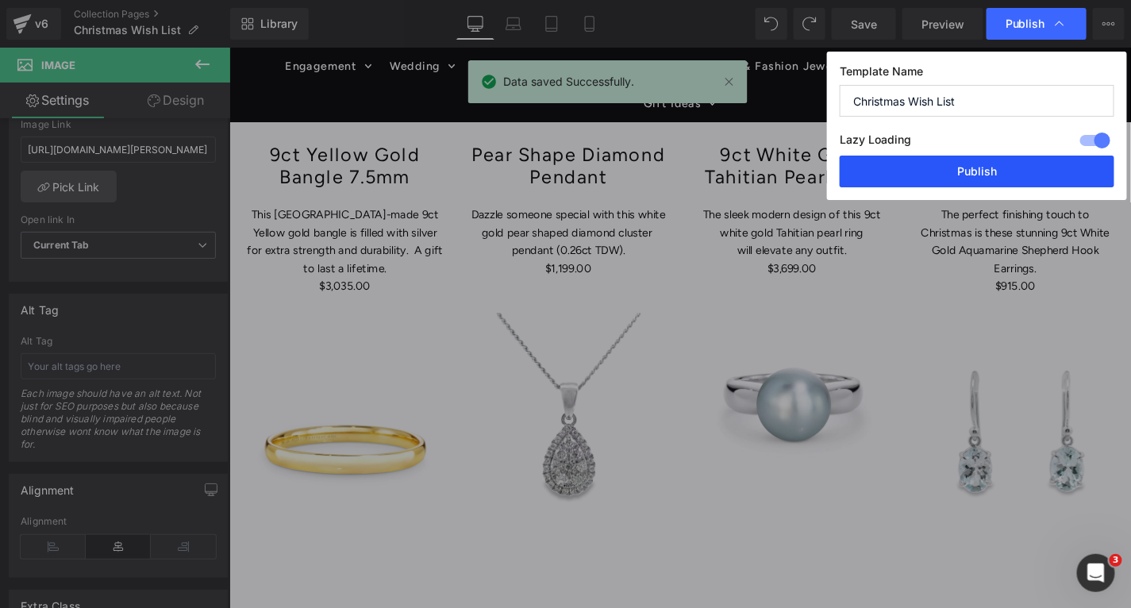
click at [962, 167] on button "Publish" at bounding box center [977, 172] width 275 height 32
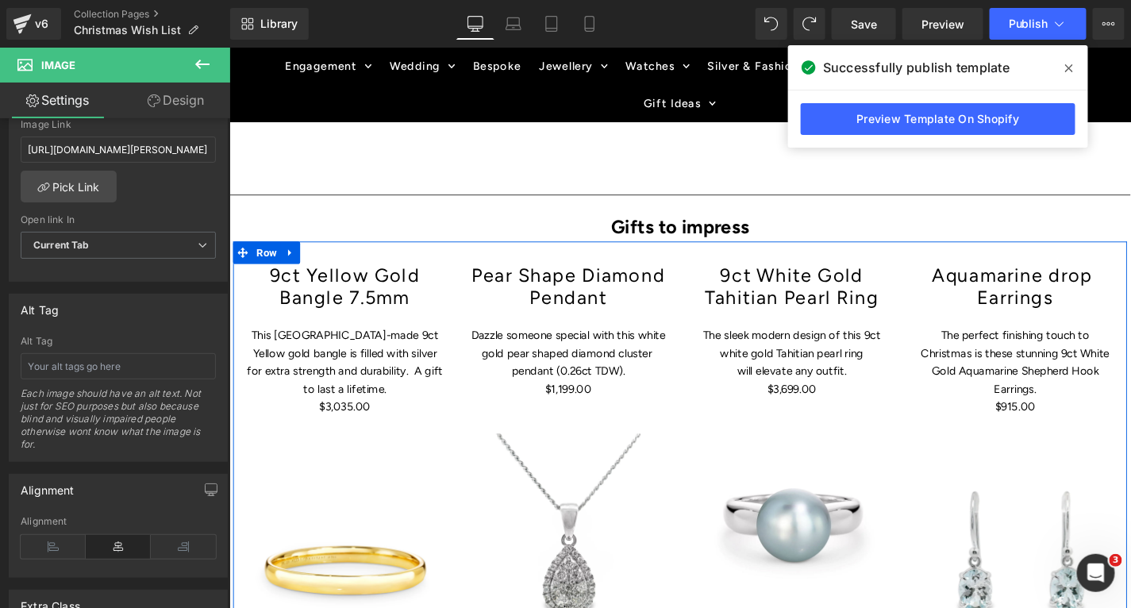
scroll to position [1709, 0]
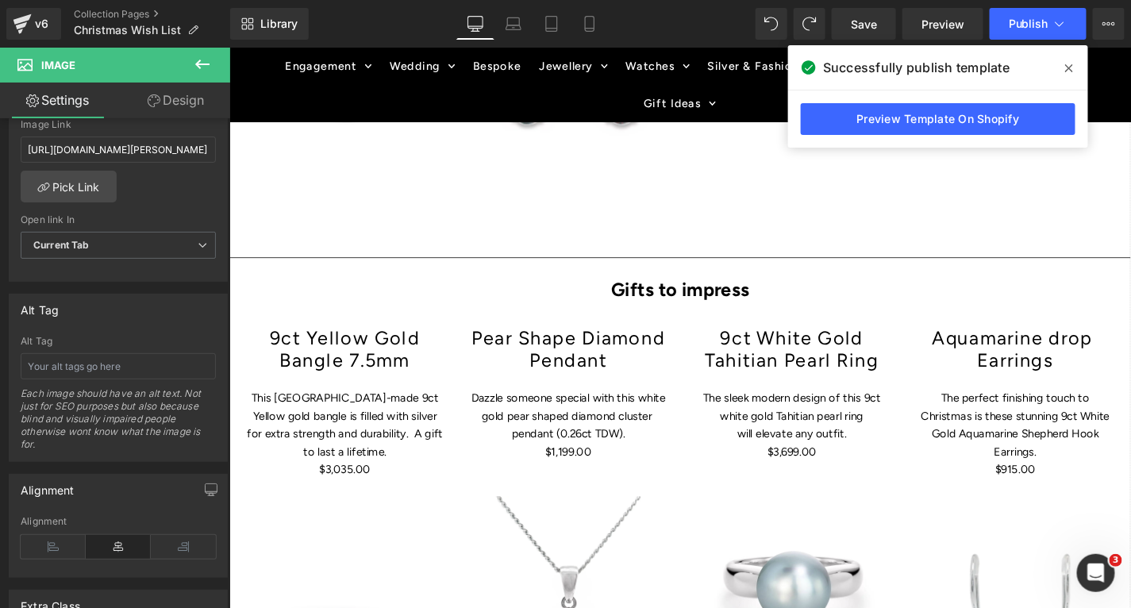
click at [245, 310] on p "Gifts to impress" at bounding box center [709, 305] width 961 height 32
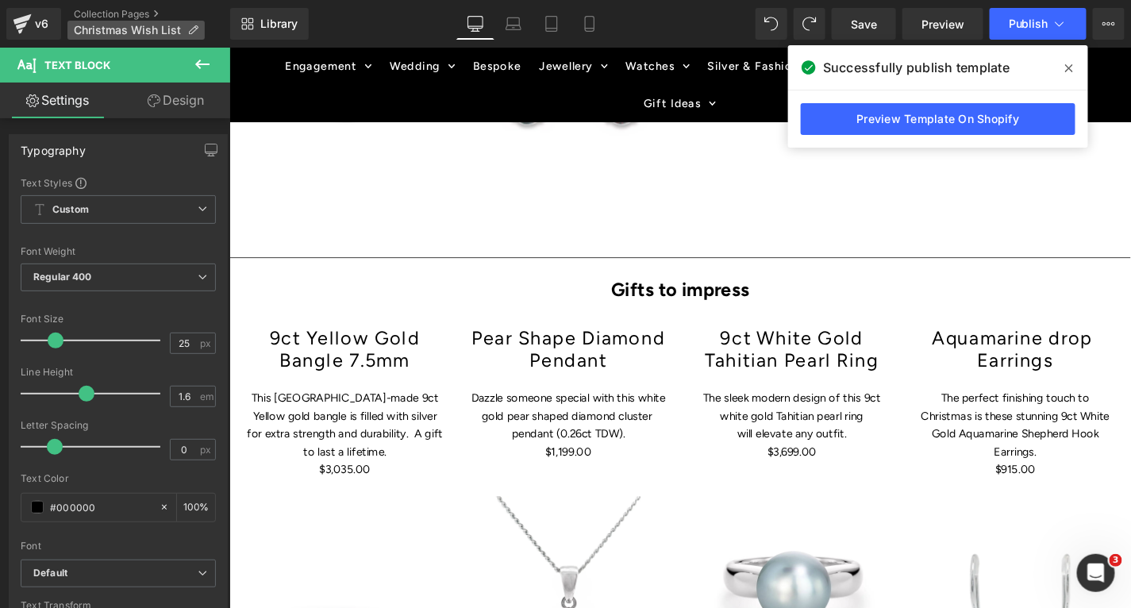
click at [105, 22] on p "Christmas Wish List" at bounding box center [135, 30] width 137 height 19
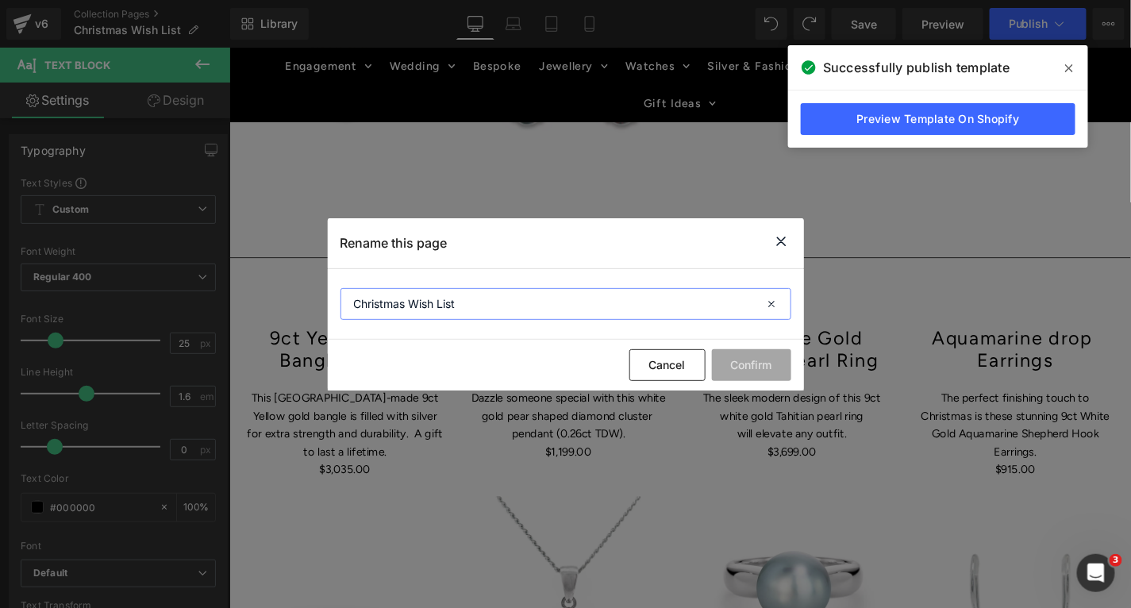
click at [507, 298] on input "Christmas Wish List" at bounding box center [566, 304] width 451 height 32
click at [1067, 64] on icon at bounding box center [1069, 68] width 8 height 13
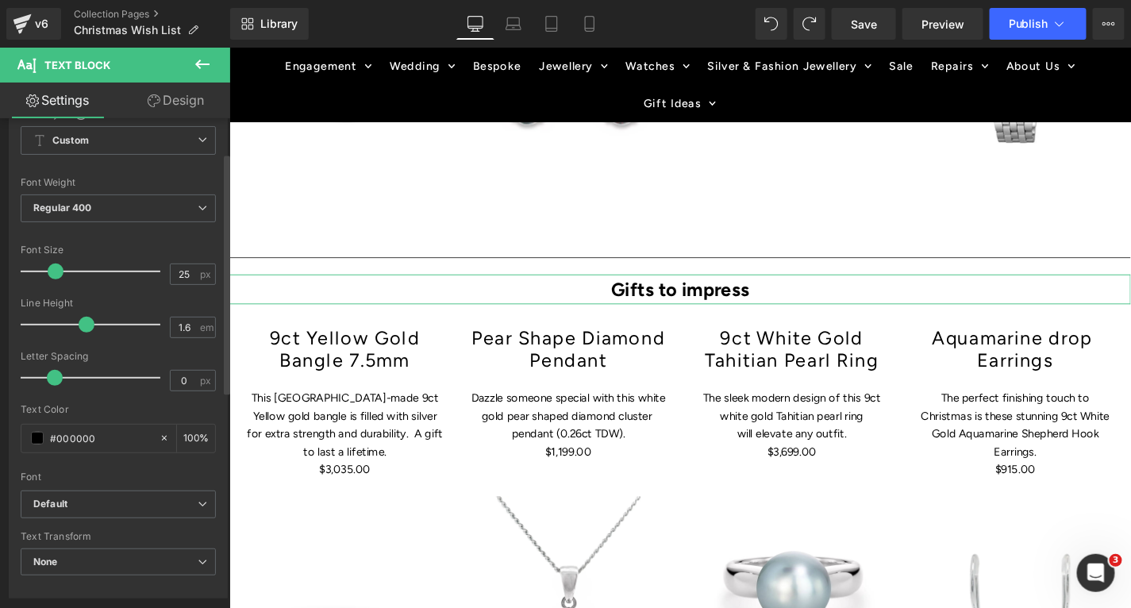
scroll to position [0, 0]
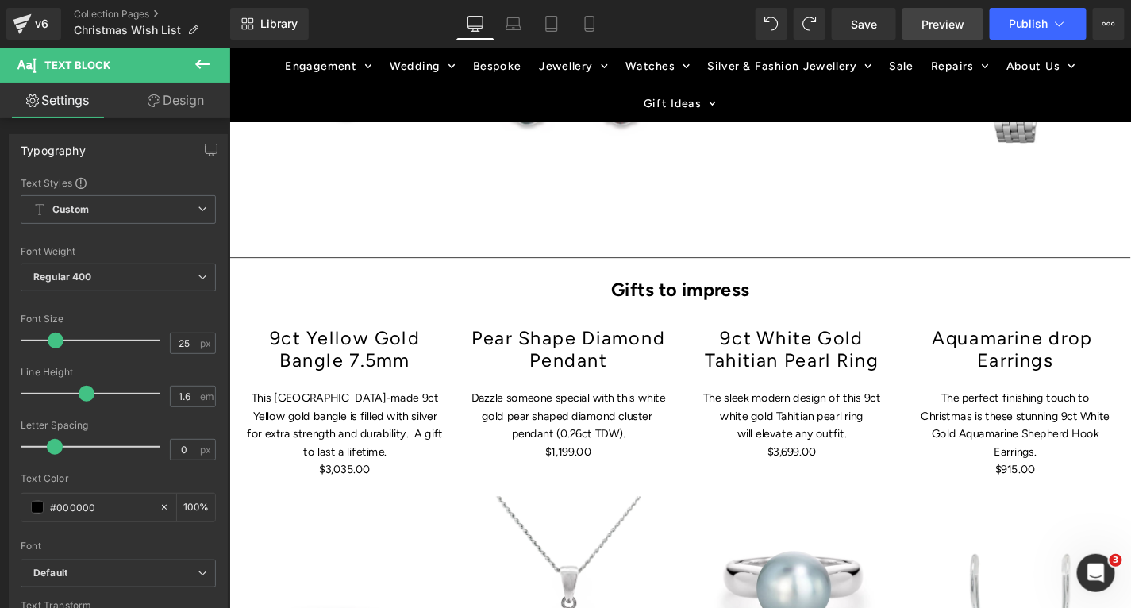
click at [946, 26] on span "Preview" at bounding box center [943, 24] width 43 height 17
